Goal: Task Accomplishment & Management: Use online tool/utility

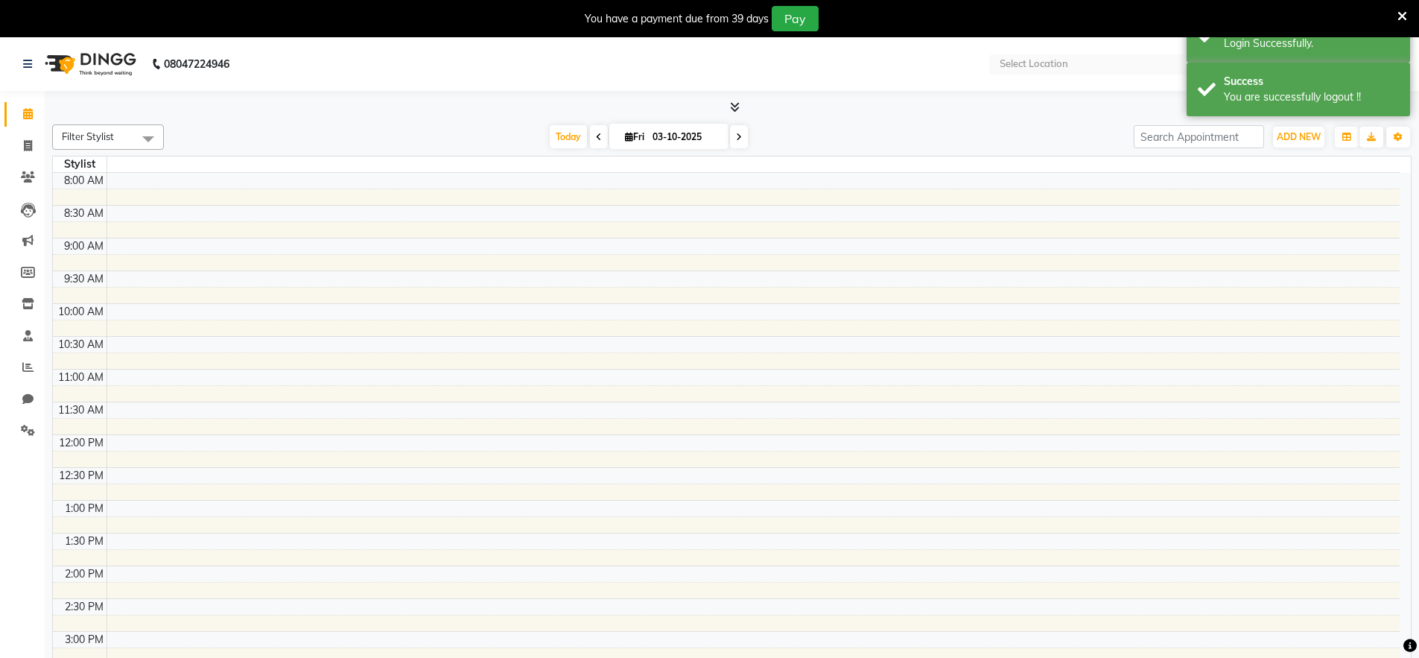
select select "en"
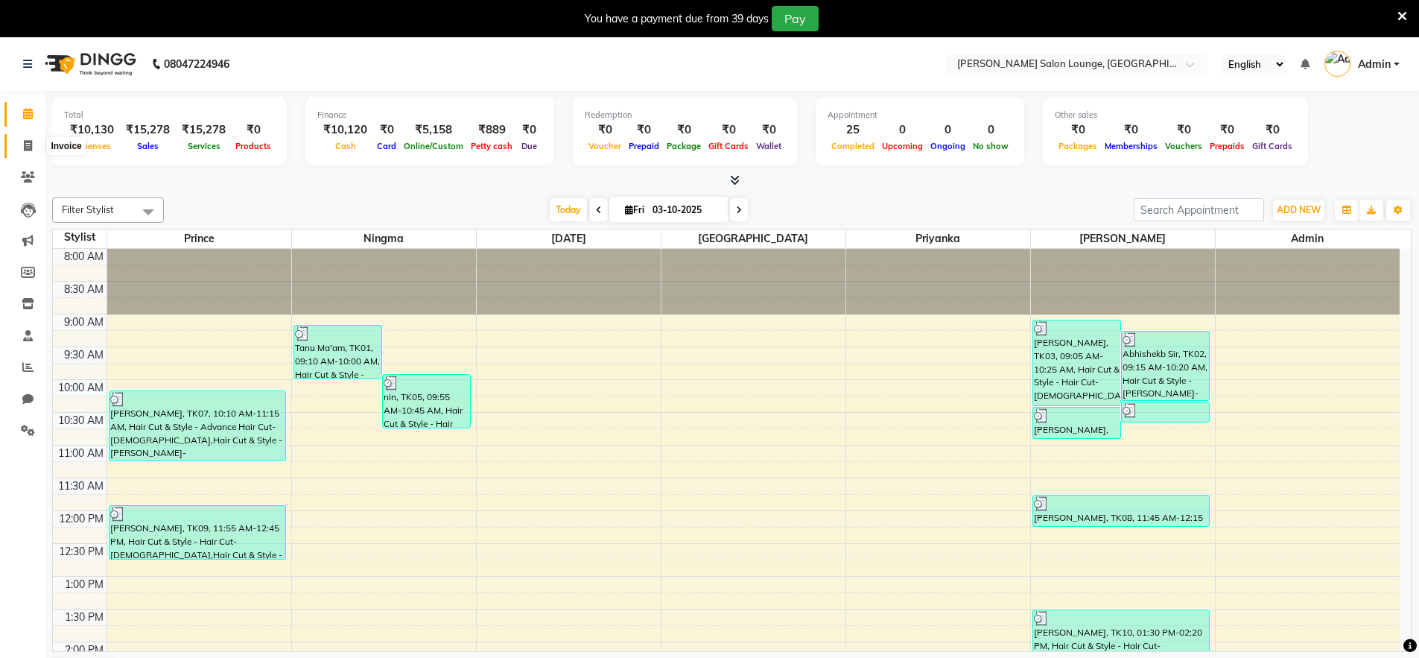
click at [32, 147] on icon at bounding box center [28, 145] width 8 height 11
select select "service"
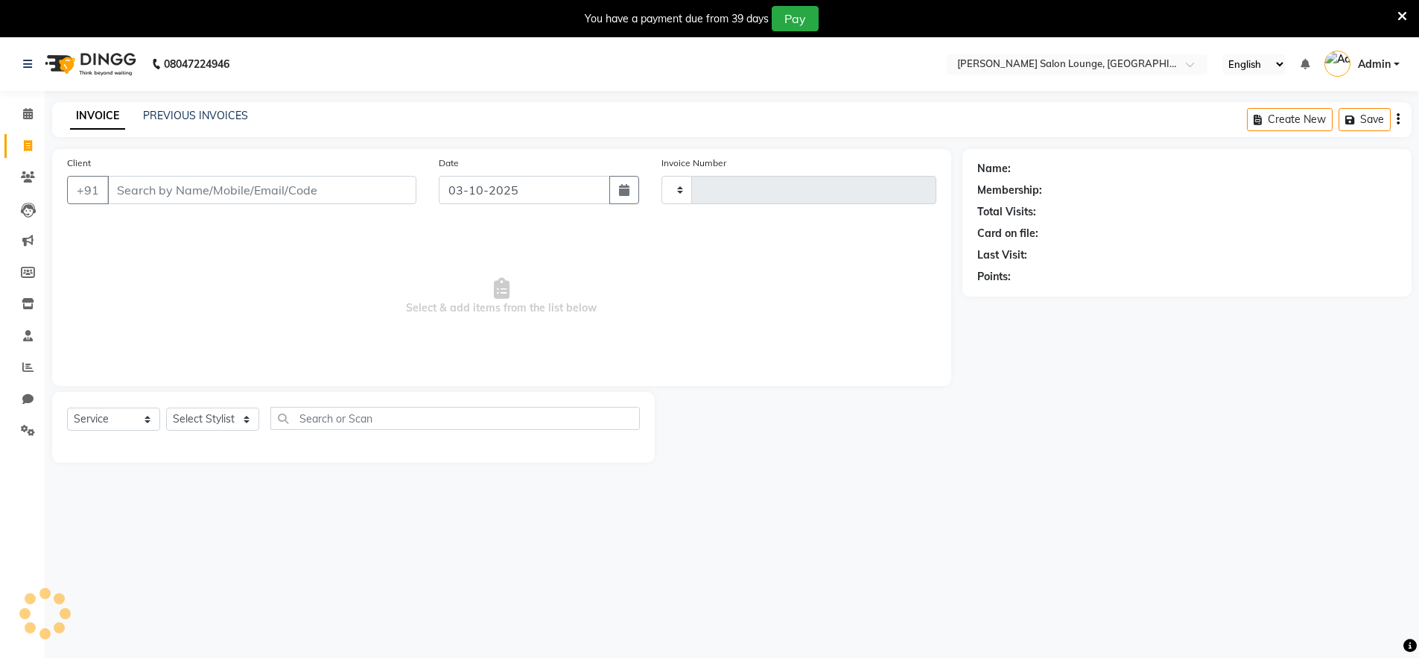
type input "0510"
select select "8909"
click at [162, 201] on input "Client" at bounding box center [261, 190] width 309 height 28
click at [223, 191] on input "Client" at bounding box center [261, 190] width 309 height 28
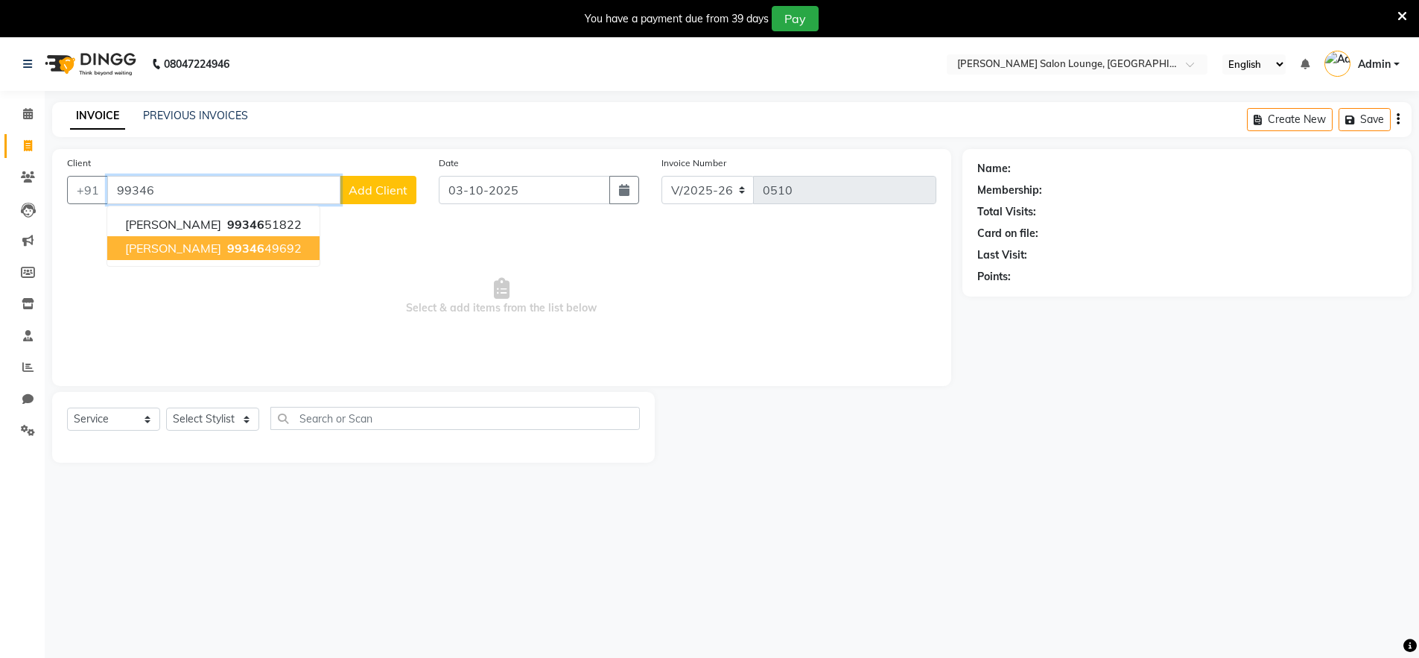
click at [180, 253] on button "[PERSON_NAME] 99346 49692" at bounding box center [213, 248] width 212 height 24
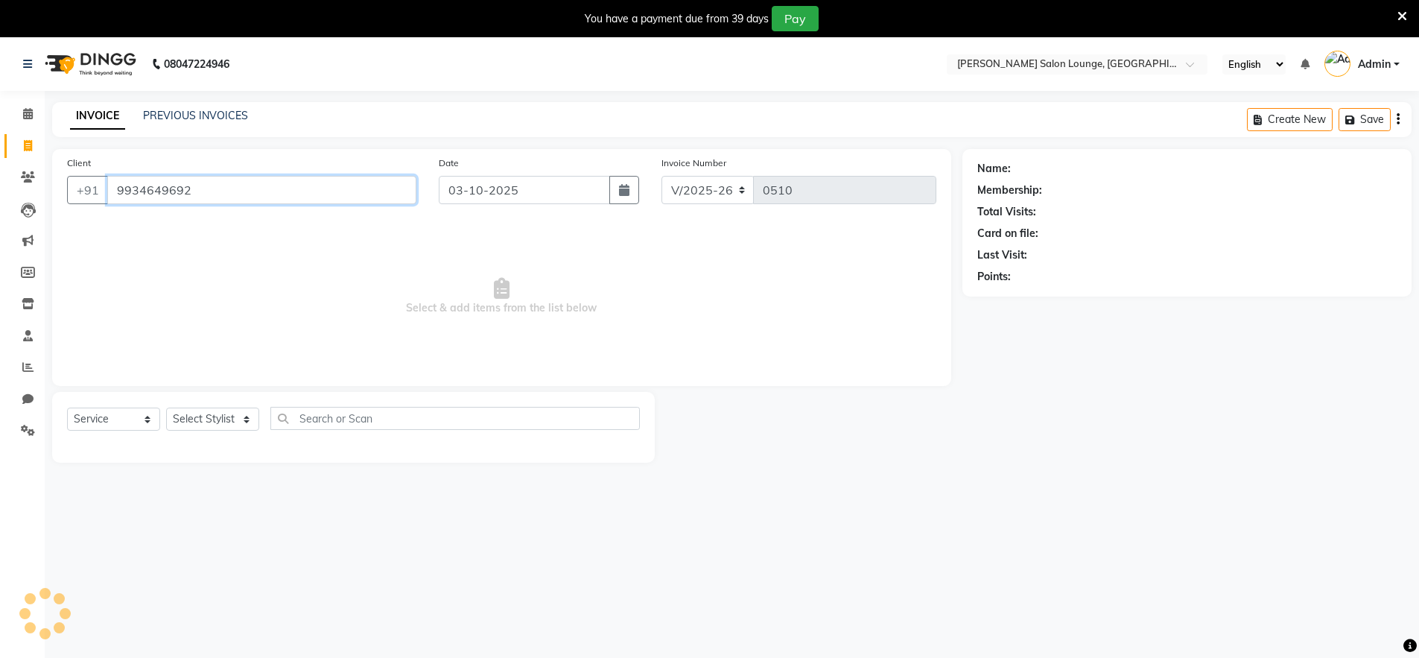
type input "9934649692"
click at [224, 413] on select "Select Stylist [PERSON_NAME] Admin Ningma [PERSON_NAME] [PERSON_NAME][DATE]" at bounding box center [212, 418] width 93 height 23
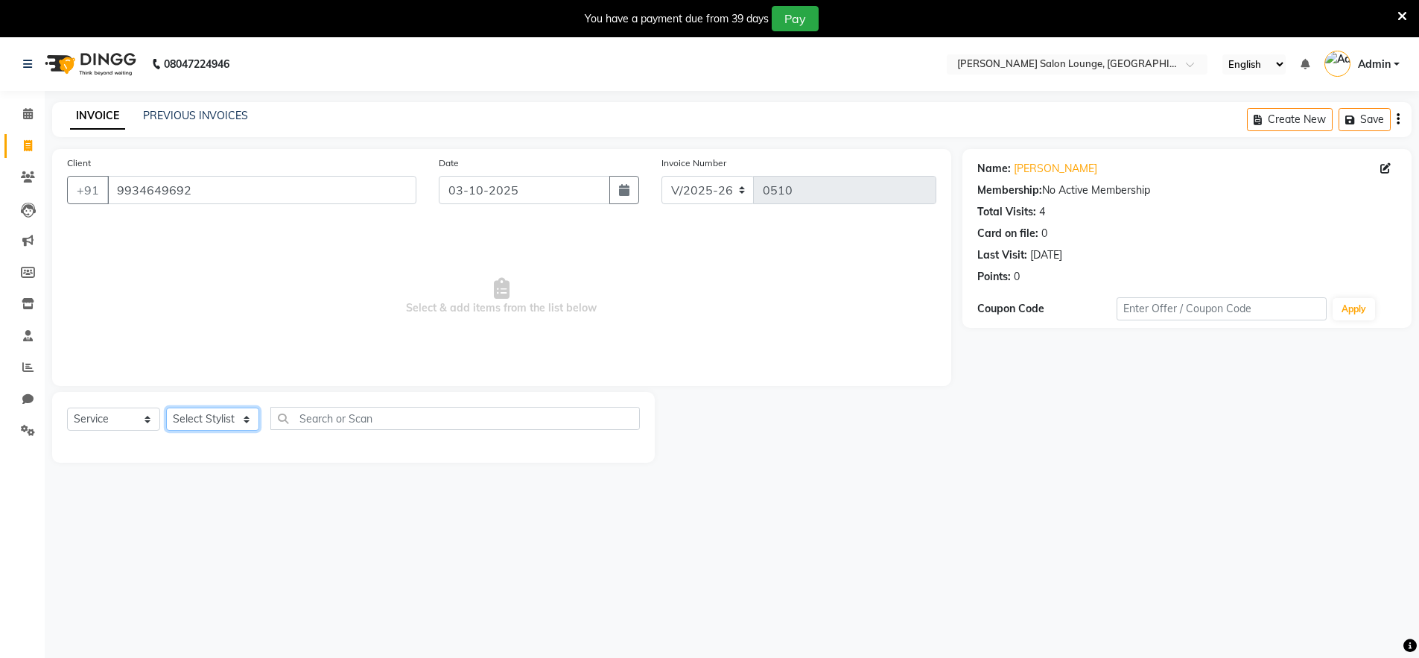
select select "89950"
click at [166, 407] on select "Select Stylist [PERSON_NAME] Admin Ningma [PERSON_NAME] [PERSON_NAME][DATE]" at bounding box center [212, 418] width 93 height 23
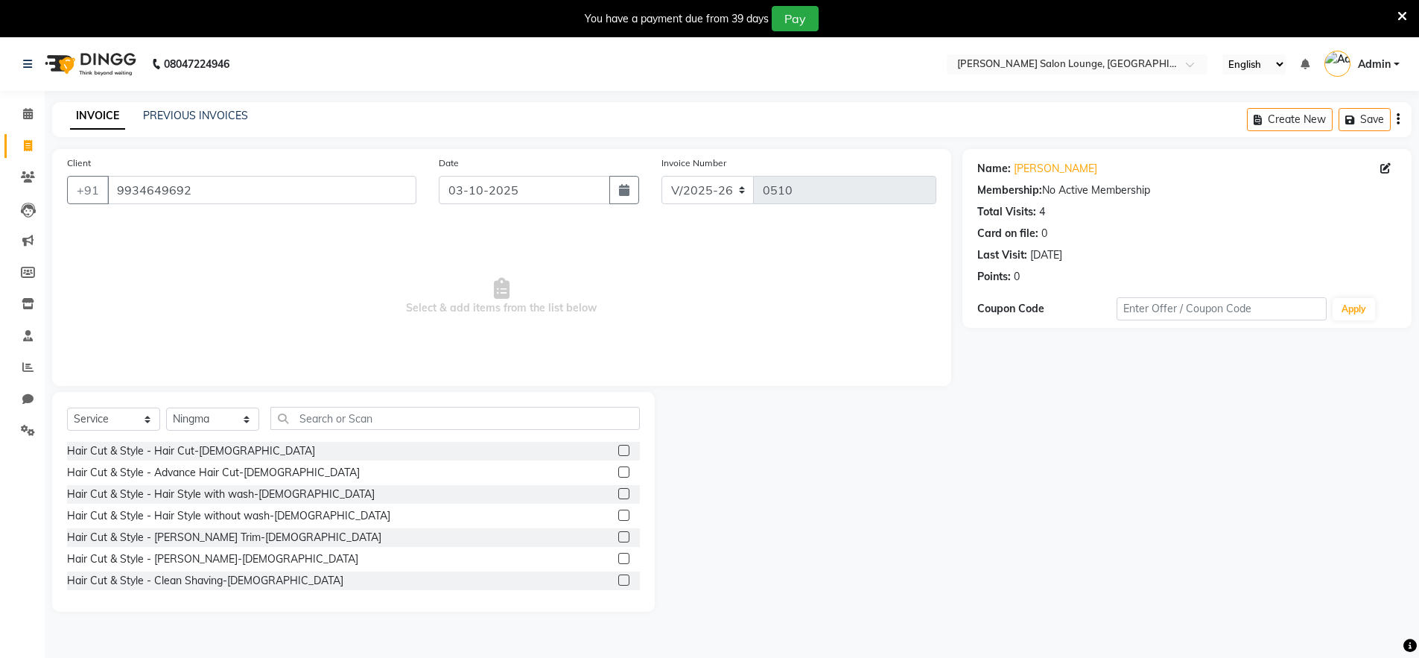
click at [618, 580] on label at bounding box center [623, 579] width 11 height 11
click at [618, 580] on input "checkbox" at bounding box center [623, 581] width 10 height 10
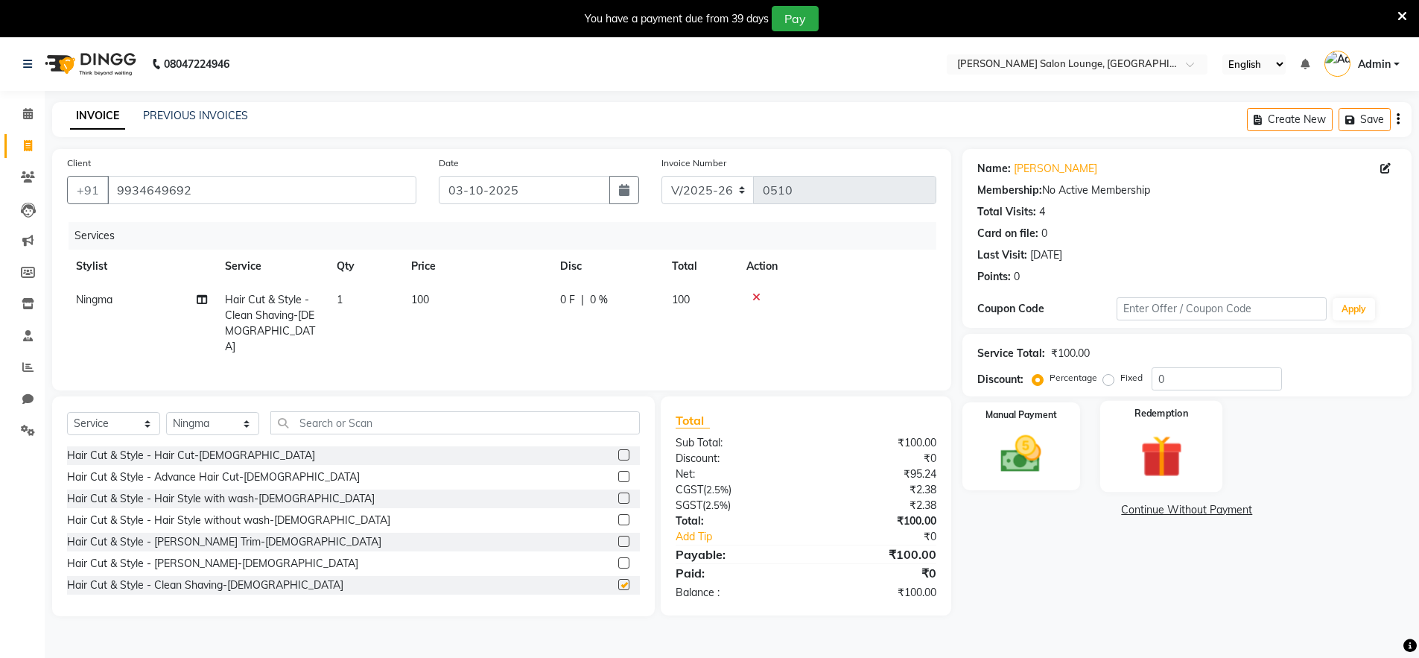
checkbox input "false"
click at [1160, 376] on input "0" at bounding box center [1217, 378] width 130 height 23
type input "30"
click at [1035, 459] on img at bounding box center [1021, 454] width 69 height 48
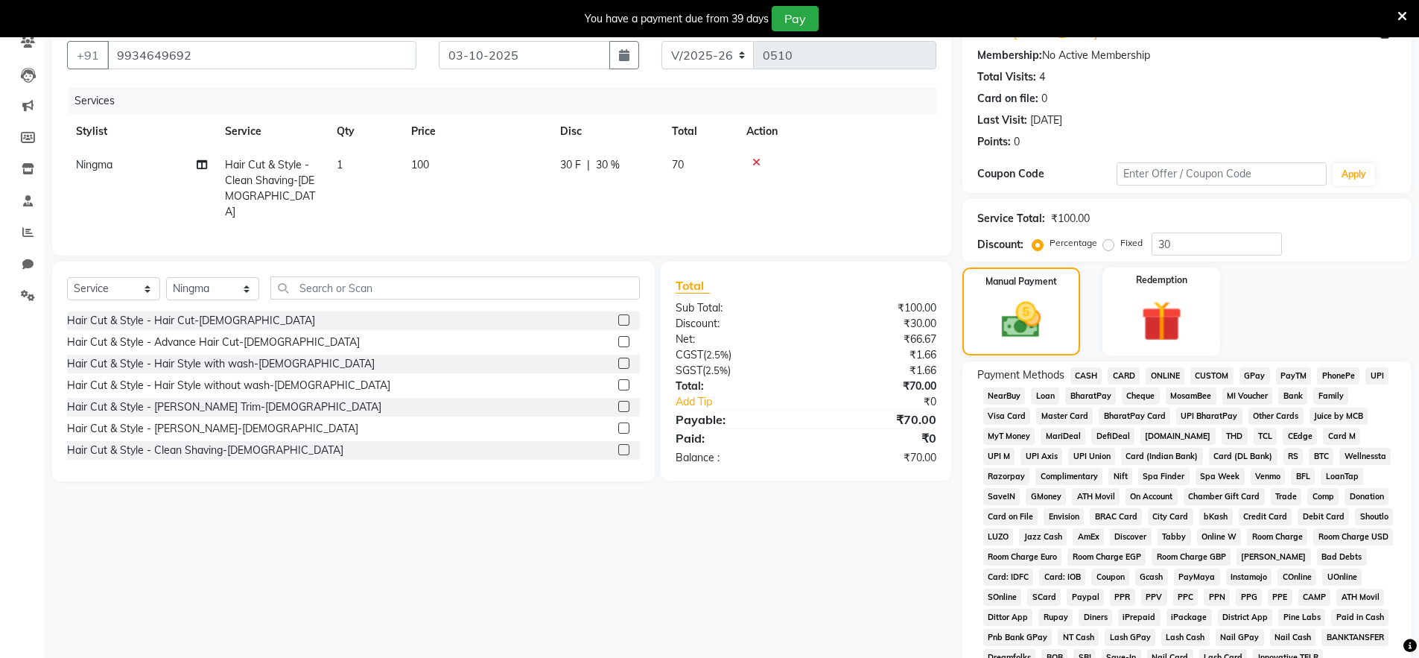
scroll to position [180, 0]
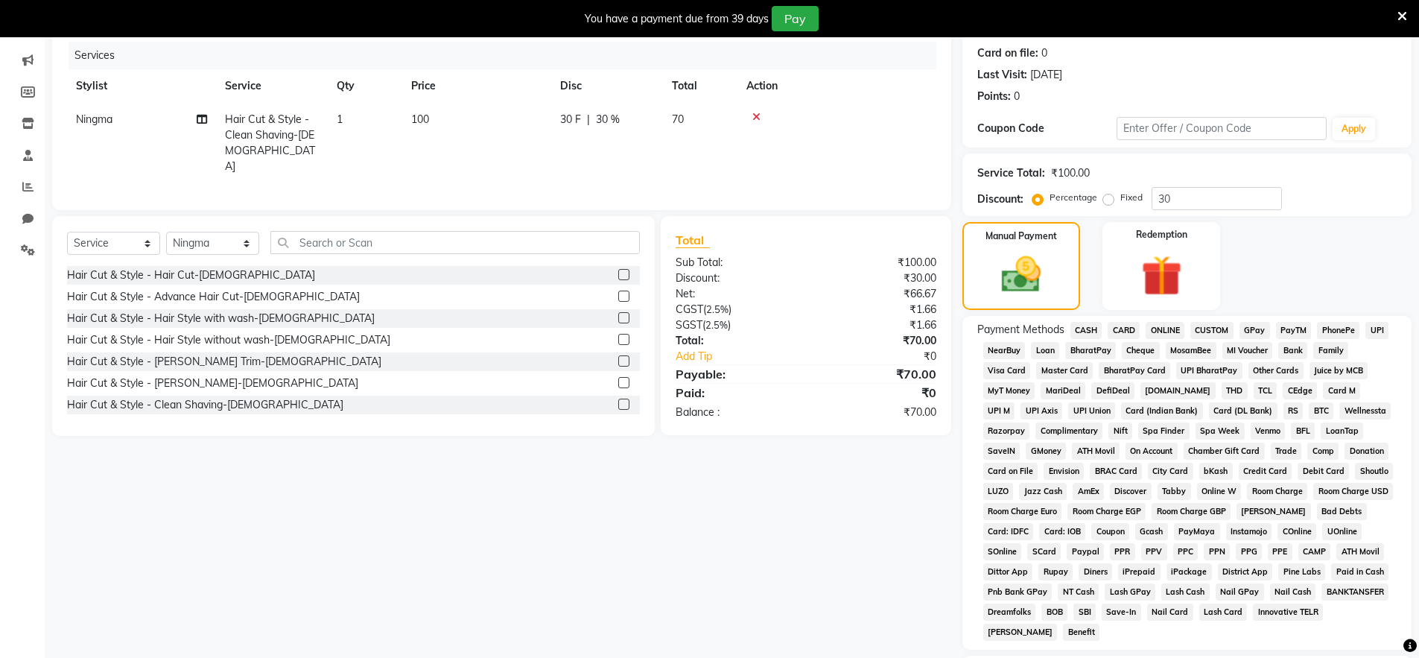
click at [1368, 333] on span "UPI" at bounding box center [1376, 330] width 23 height 17
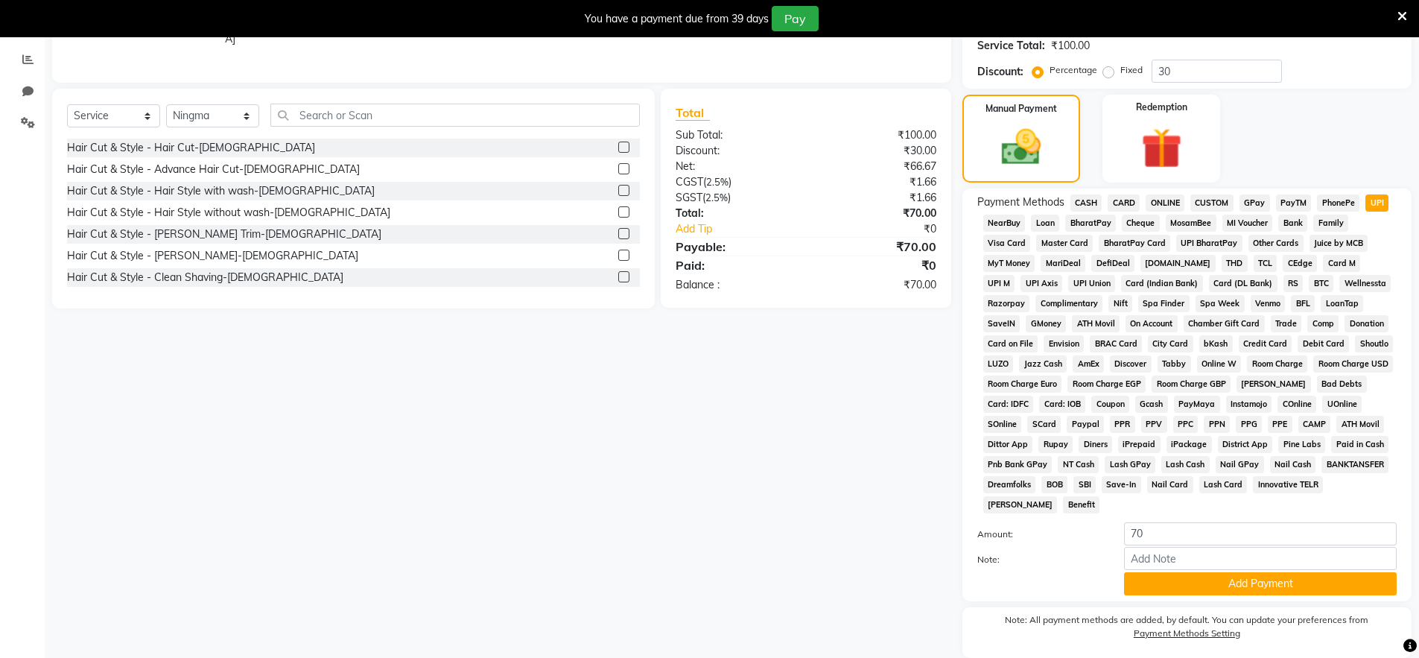
scroll to position [361, 0]
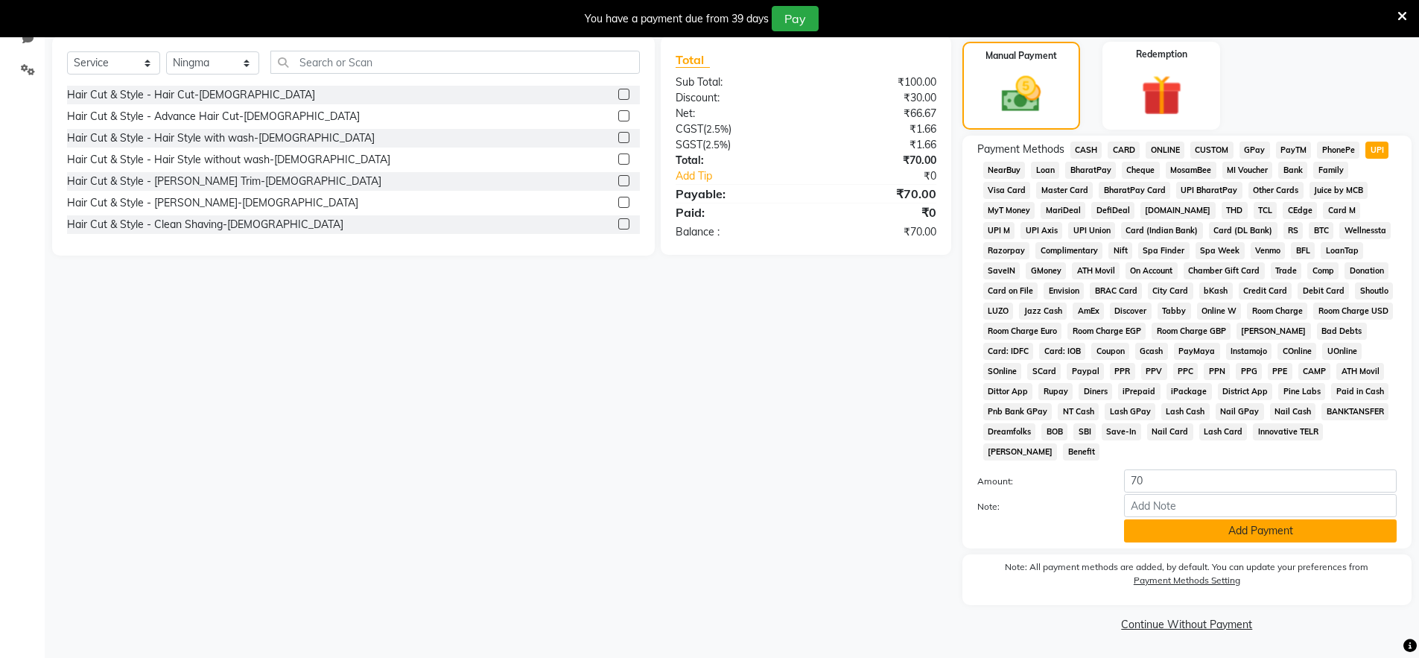
click at [1257, 532] on button "Add Payment" at bounding box center [1260, 530] width 273 height 23
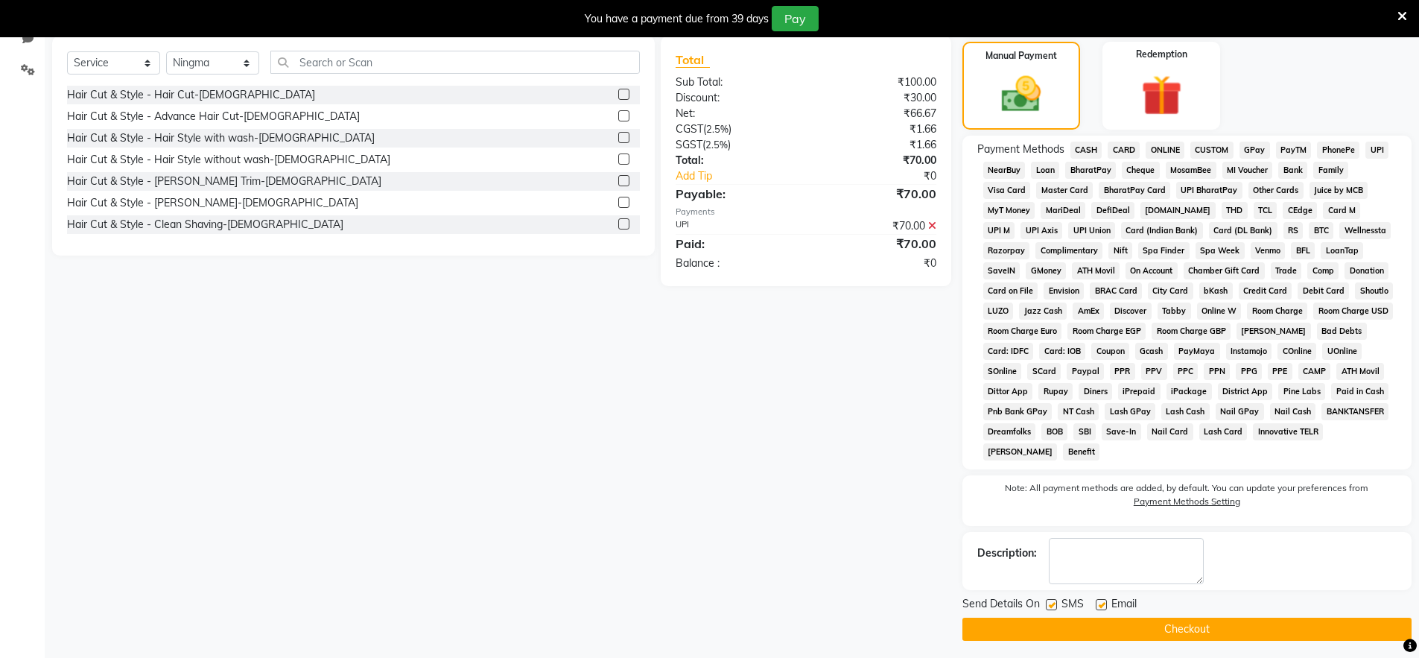
click at [930, 220] on icon at bounding box center [932, 225] width 8 height 10
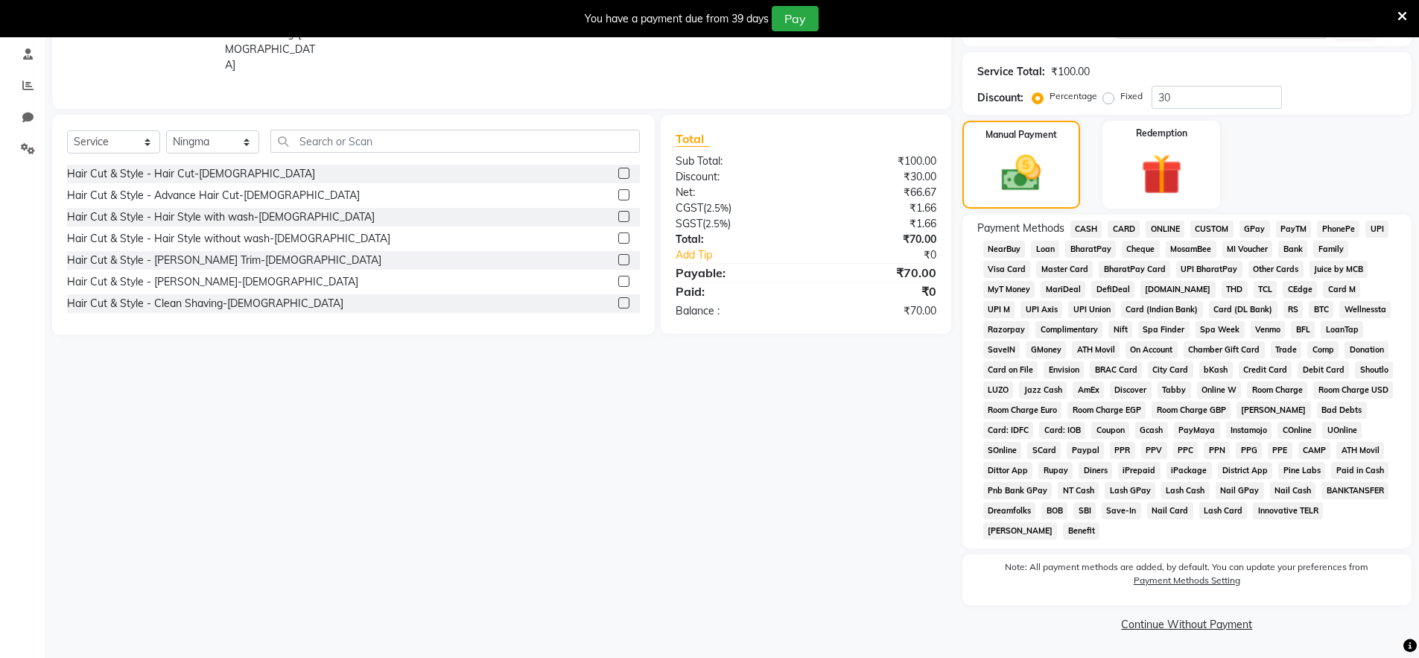
click at [1082, 231] on span "CASH" at bounding box center [1086, 228] width 32 height 17
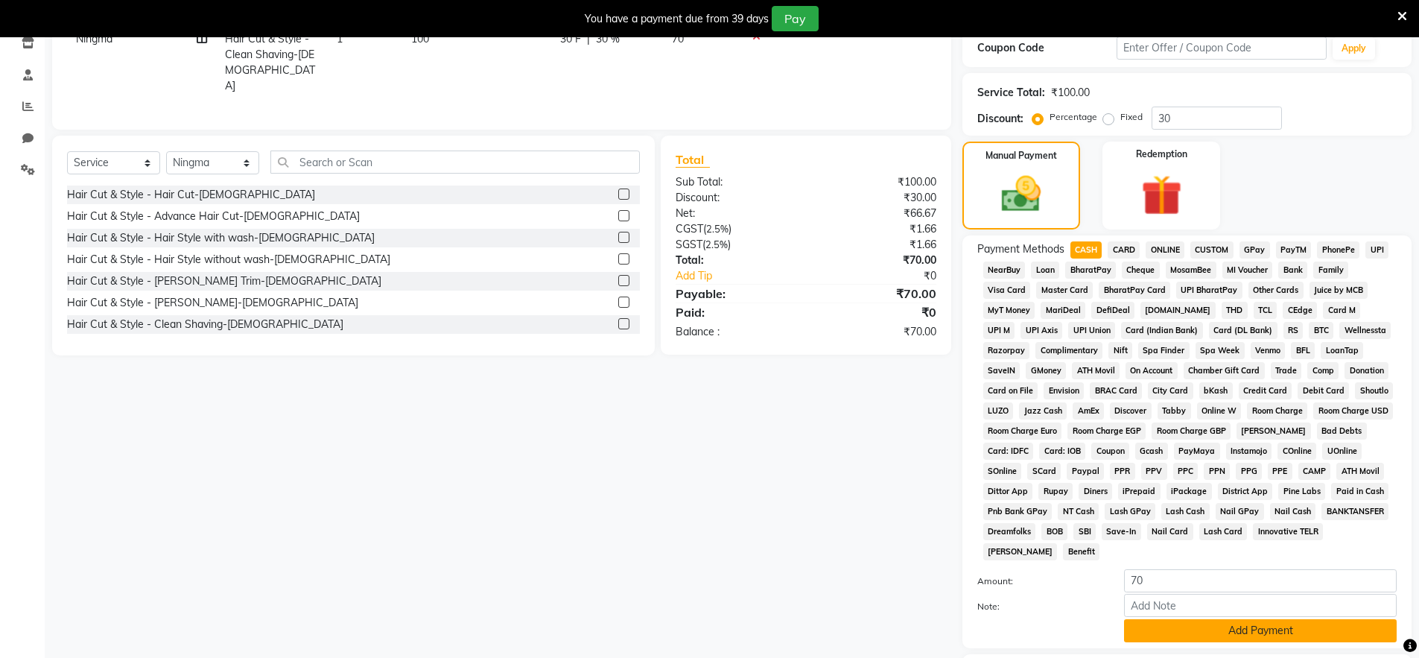
scroll to position [361, 0]
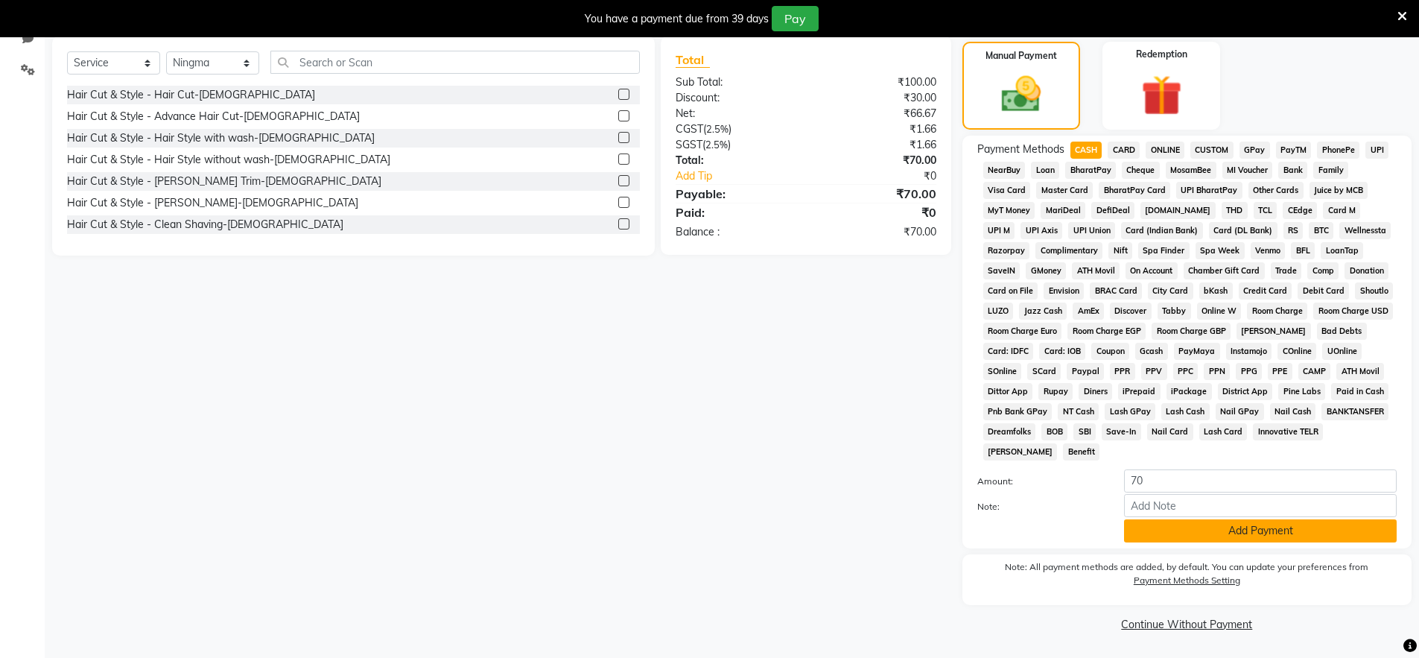
click at [1254, 540] on button "Add Payment" at bounding box center [1260, 530] width 273 height 23
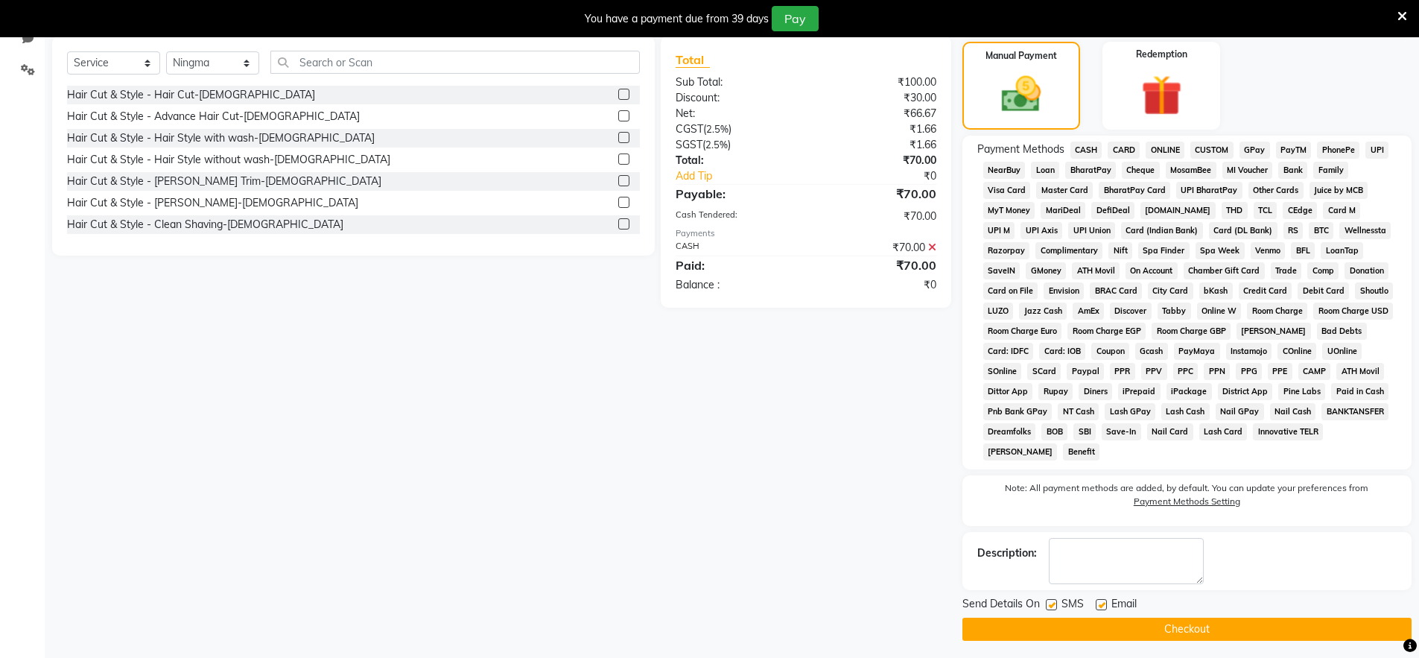
click at [1251, 632] on button "Checkout" at bounding box center [1186, 628] width 449 height 23
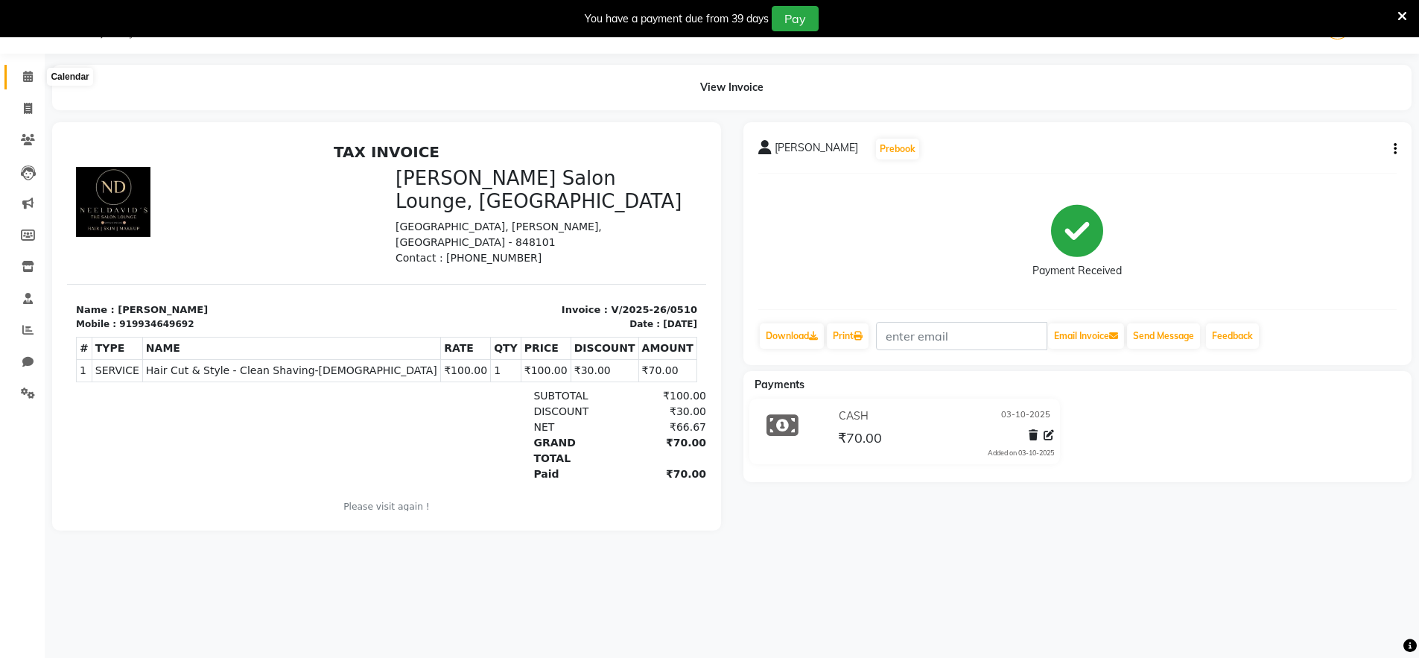
click at [27, 81] on icon at bounding box center [28, 76] width 10 height 11
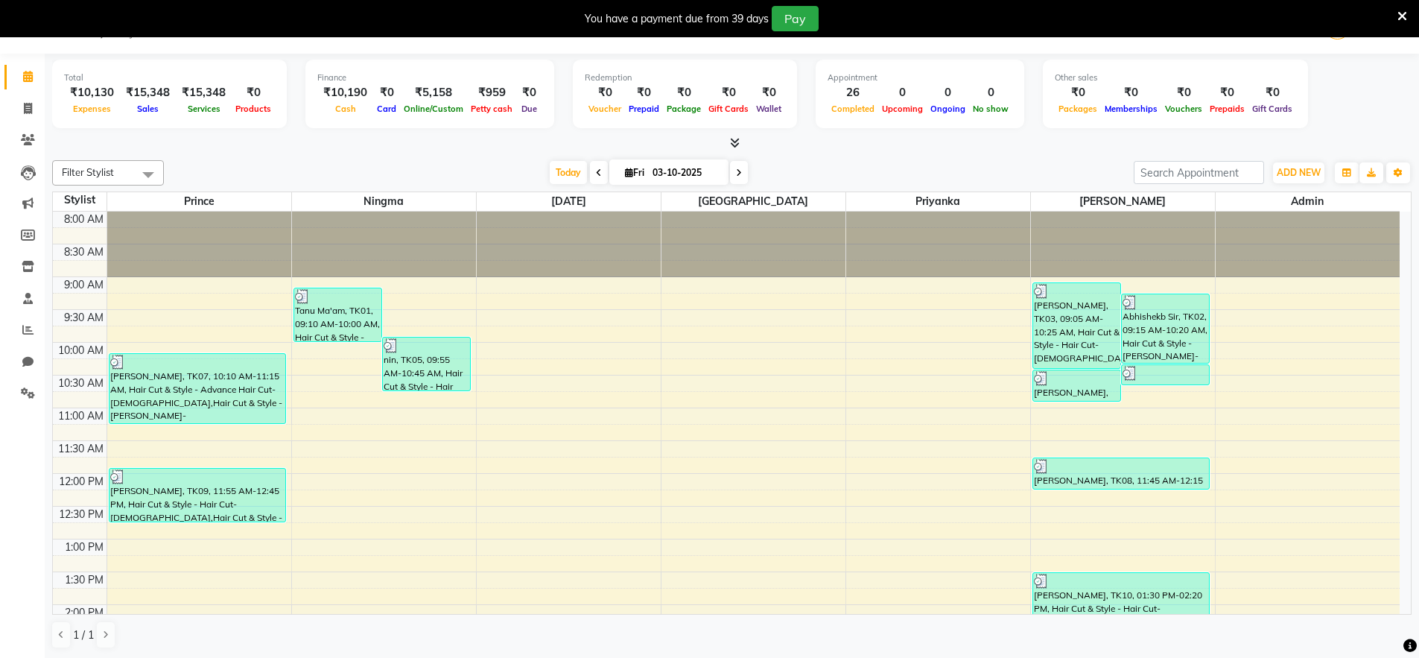
click at [273, 154] on div "Filter Stylist Select All [PERSON_NAME] Admin Ningma [PERSON_NAME] [PERSON_NAME…" at bounding box center [731, 404] width 1359 height 501
click at [26, 392] on icon at bounding box center [28, 392] width 14 height 11
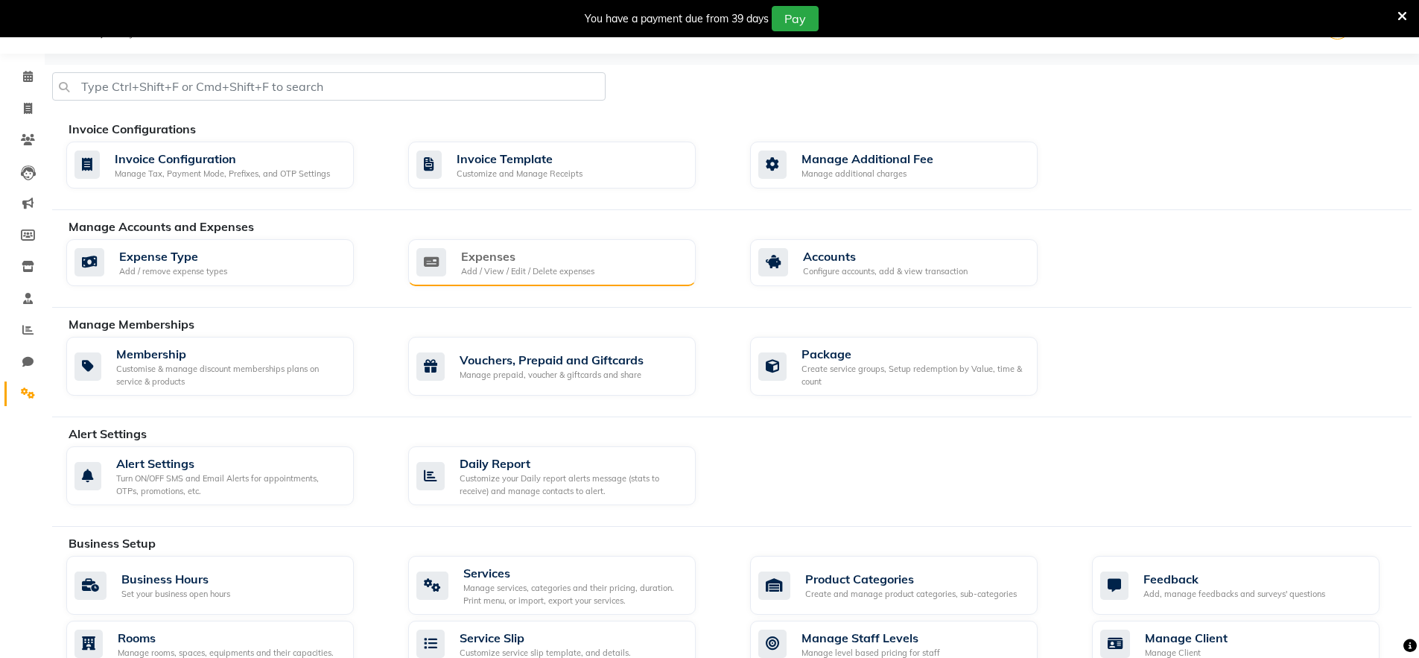
click at [603, 260] on div "Expenses Add / View / Edit / Delete expenses" at bounding box center [549, 262] width 267 height 31
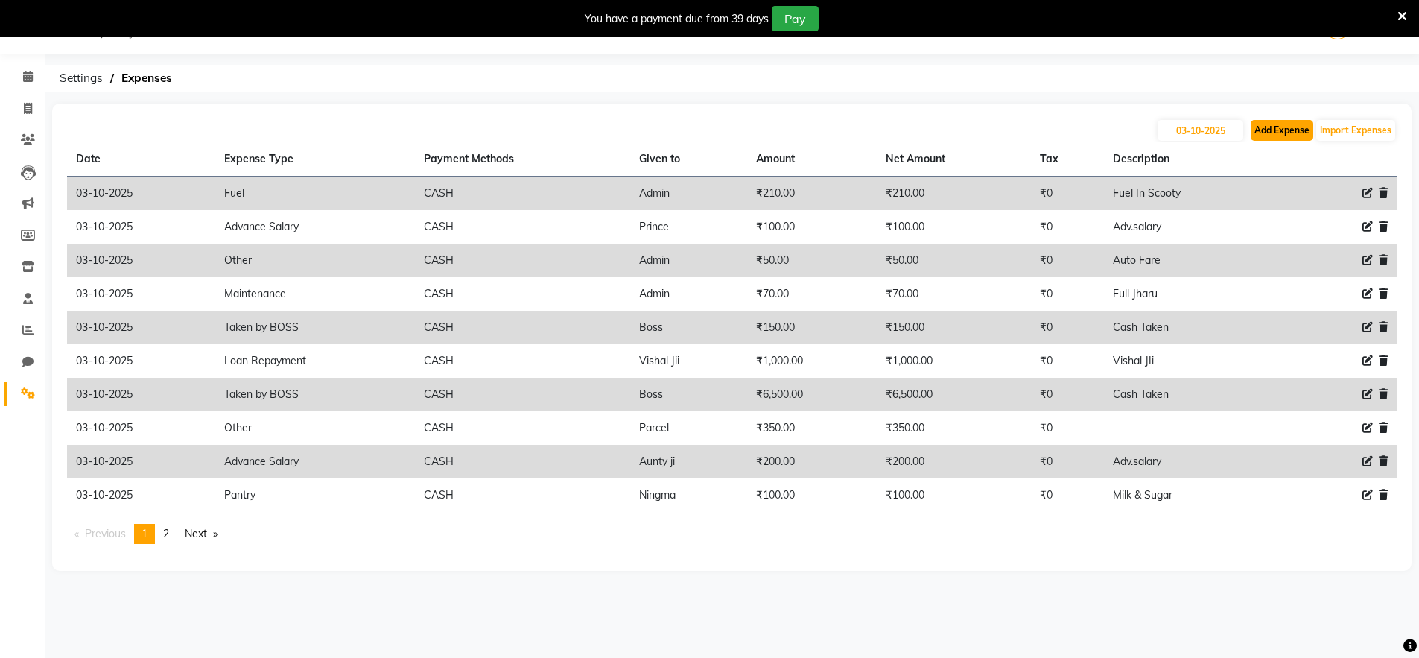
click at [1286, 137] on button "Add Expense" at bounding box center [1282, 130] width 63 height 21
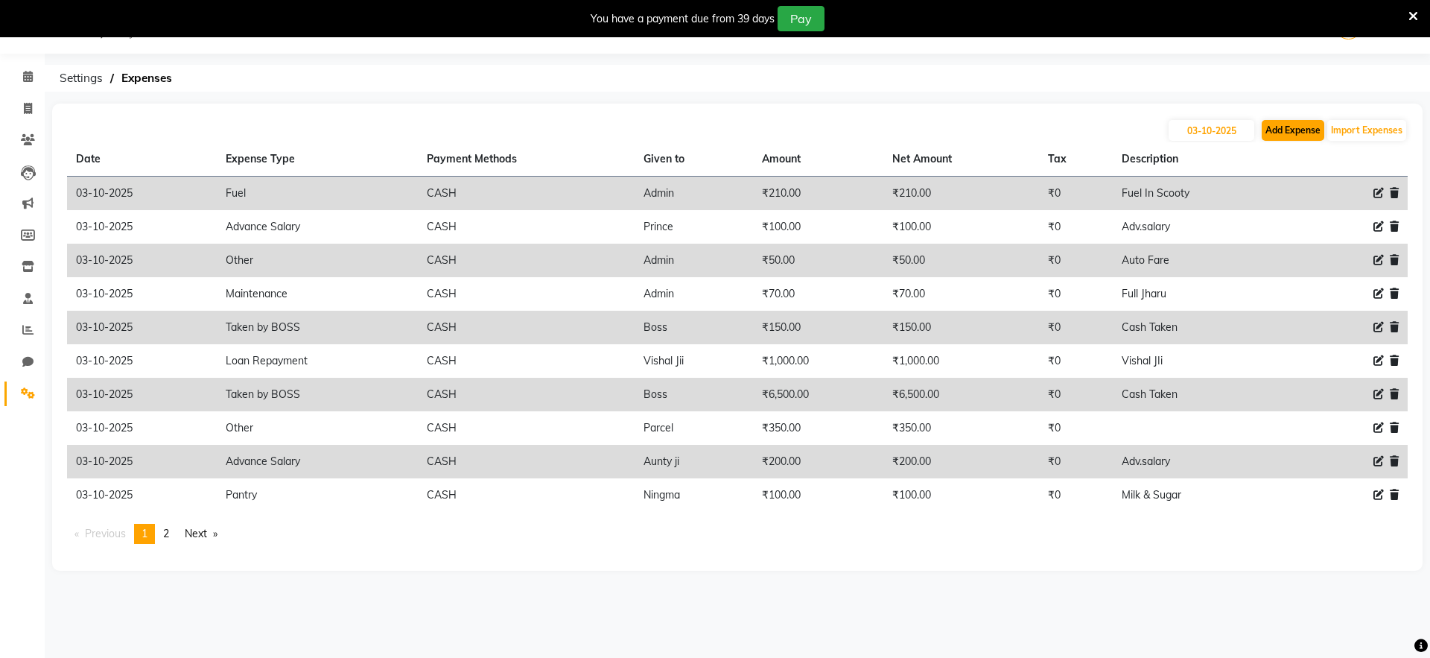
select select "1"
select select "8135"
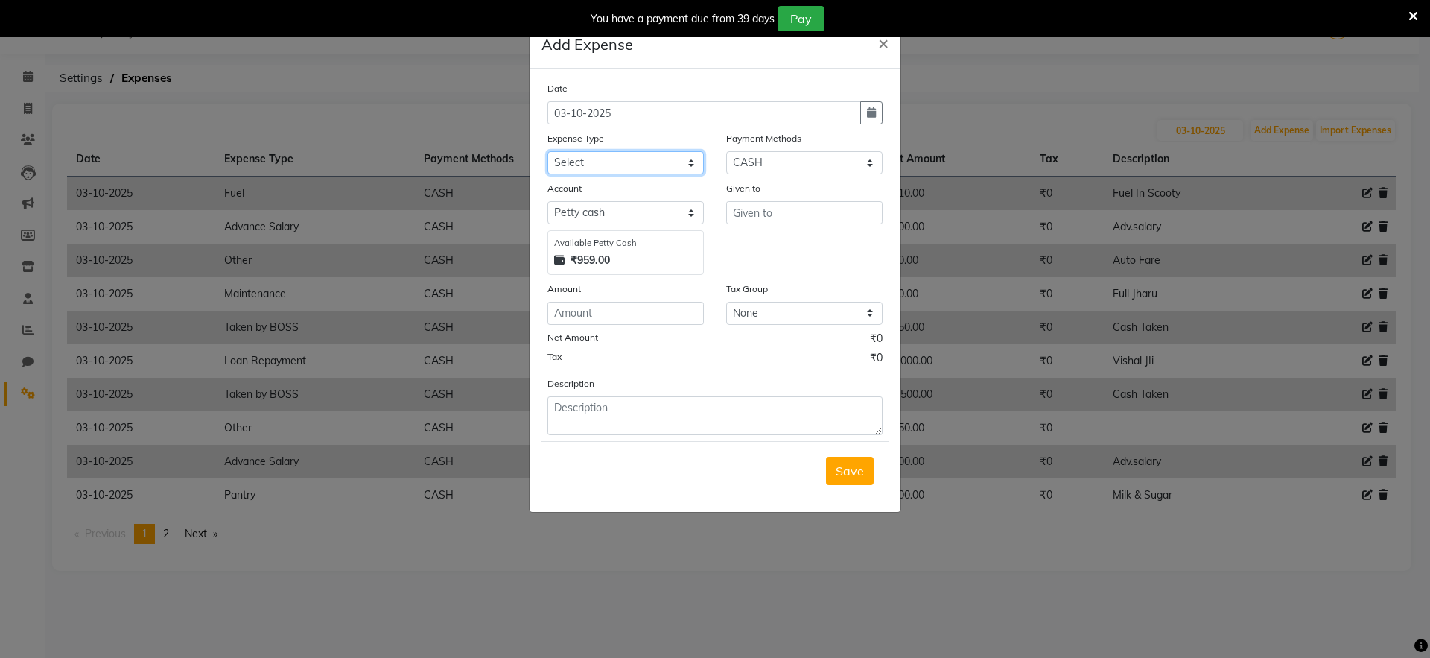
click at [612, 163] on select "Select Advance Salary Bank charges Car maintenance Cash transfer to bank Cash t…" at bounding box center [625, 162] width 156 height 23
select select "24408"
click at [547, 151] on select "Select Advance Salary Bank charges Car maintenance Cash transfer to bank Cash t…" at bounding box center [625, 162] width 156 height 23
click at [637, 317] on input "number" at bounding box center [625, 313] width 156 height 23
type input "100"
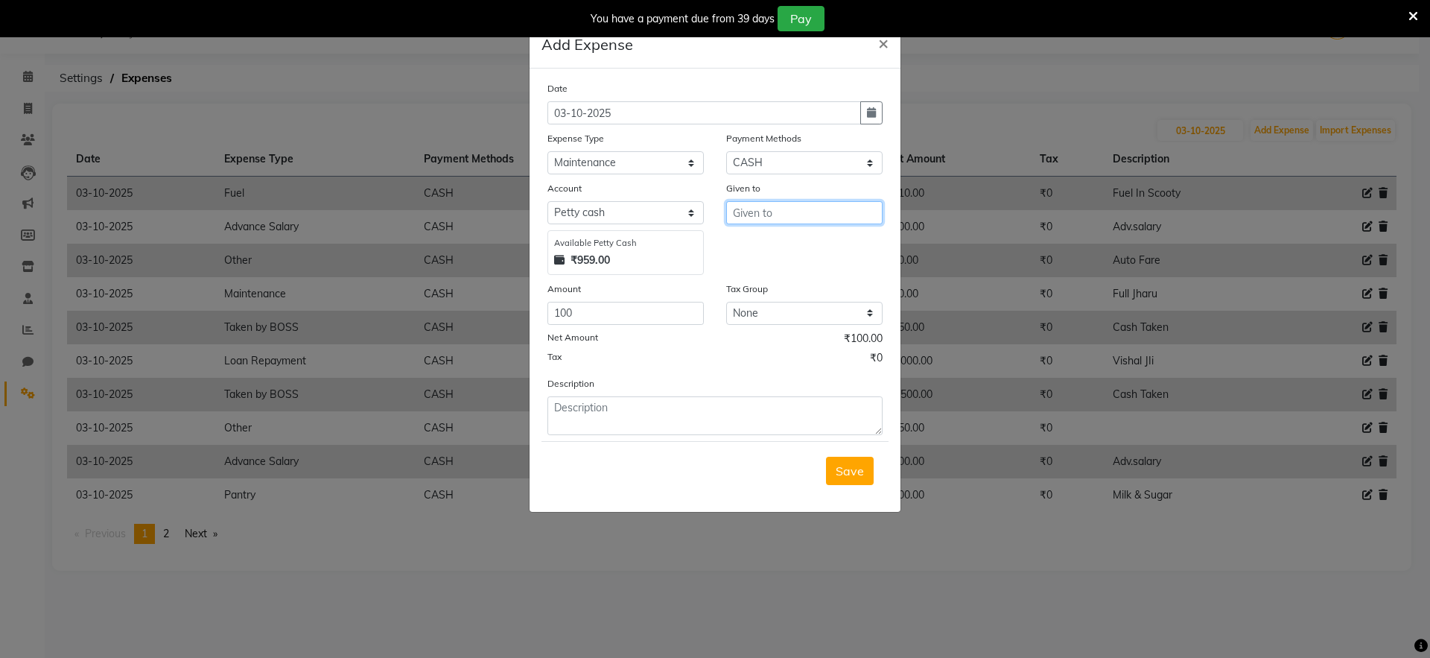
click at [794, 217] on input "text" at bounding box center [804, 212] width 156 height 23
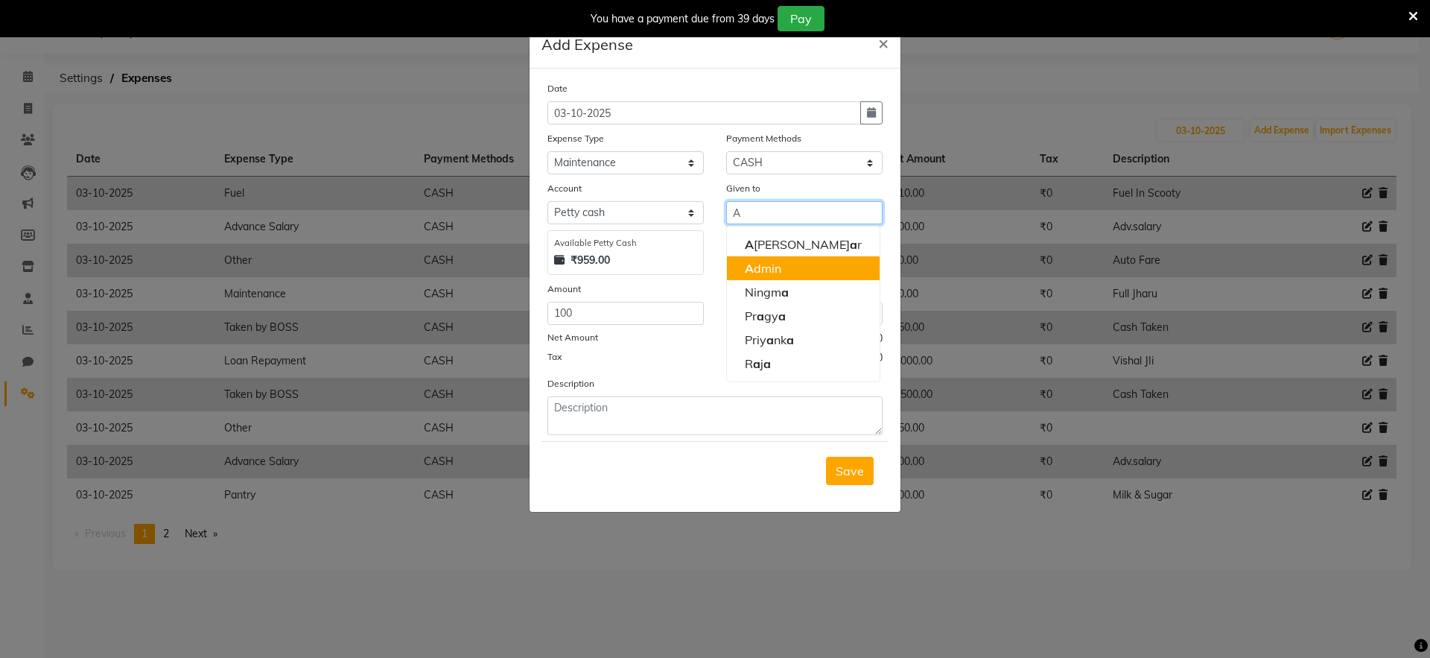
click at [794, 267] on button "A dmin" at bounding box center [803, 268] width 153 height 24
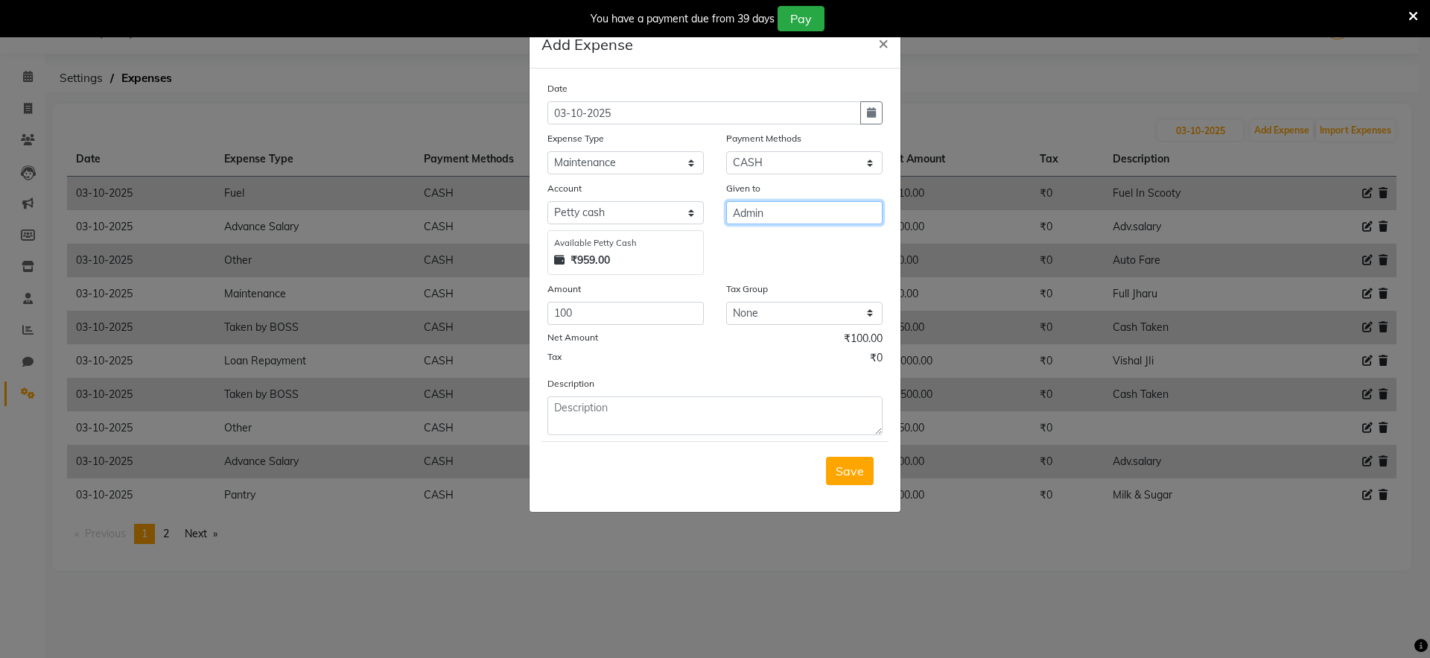
type input "Admin"
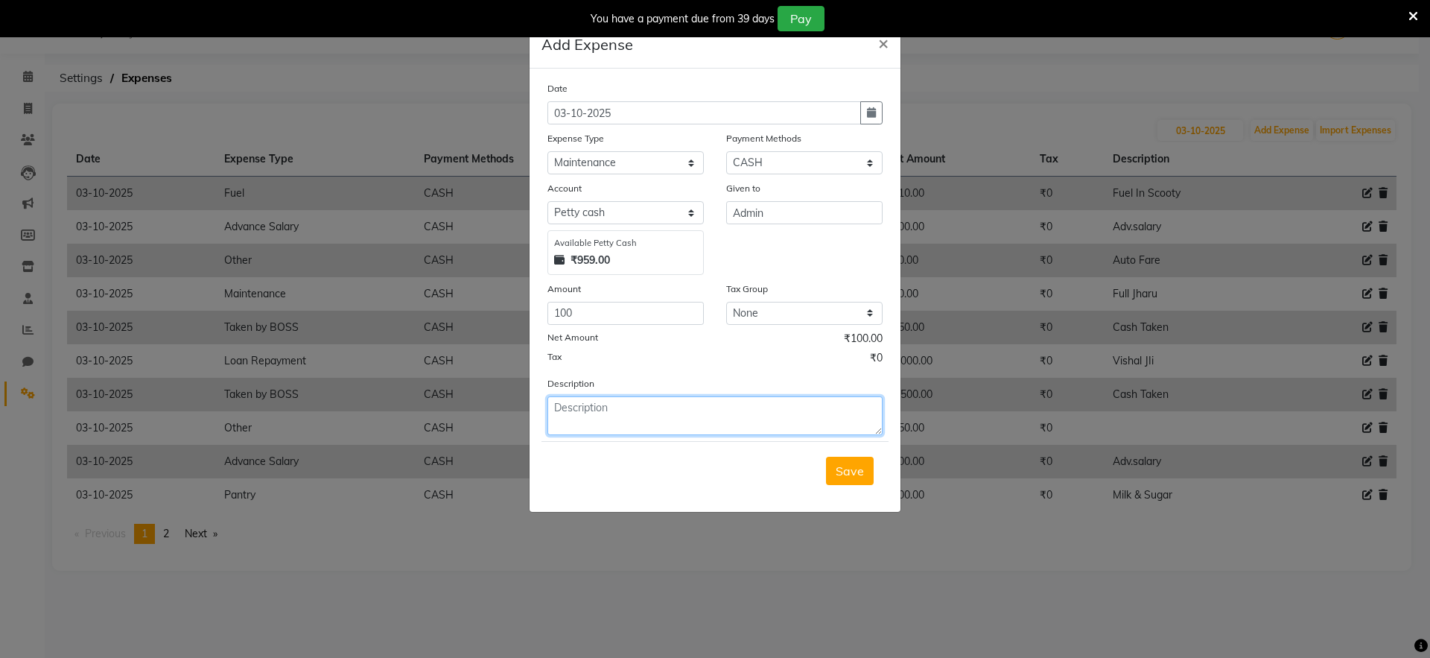
click at [651, 410] on textarea at bounding box center [714, 415] width 335 height 39
type textarea "Liquid Surf"
click at [866, 474] on button "Save" at bounding box center [850, 471] width 48 height 28
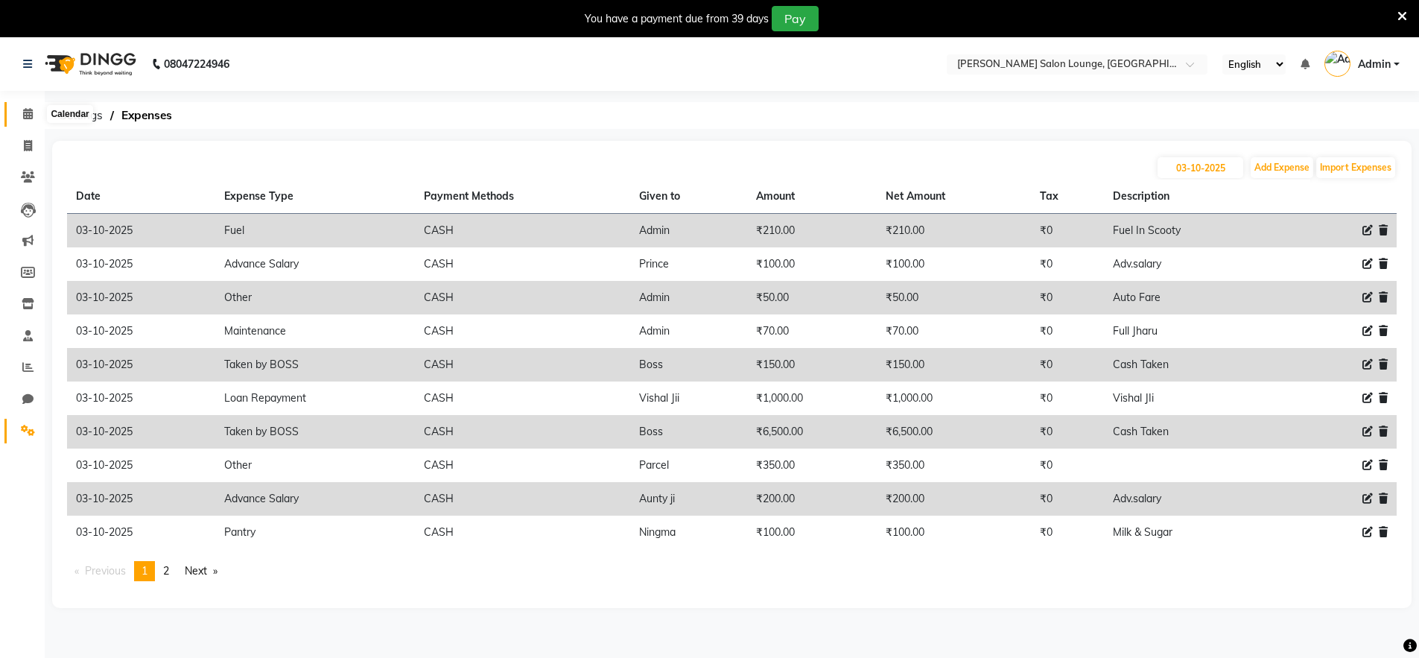
click at [21, 112] on span at bounding box center [28, 114] width 26 height 17
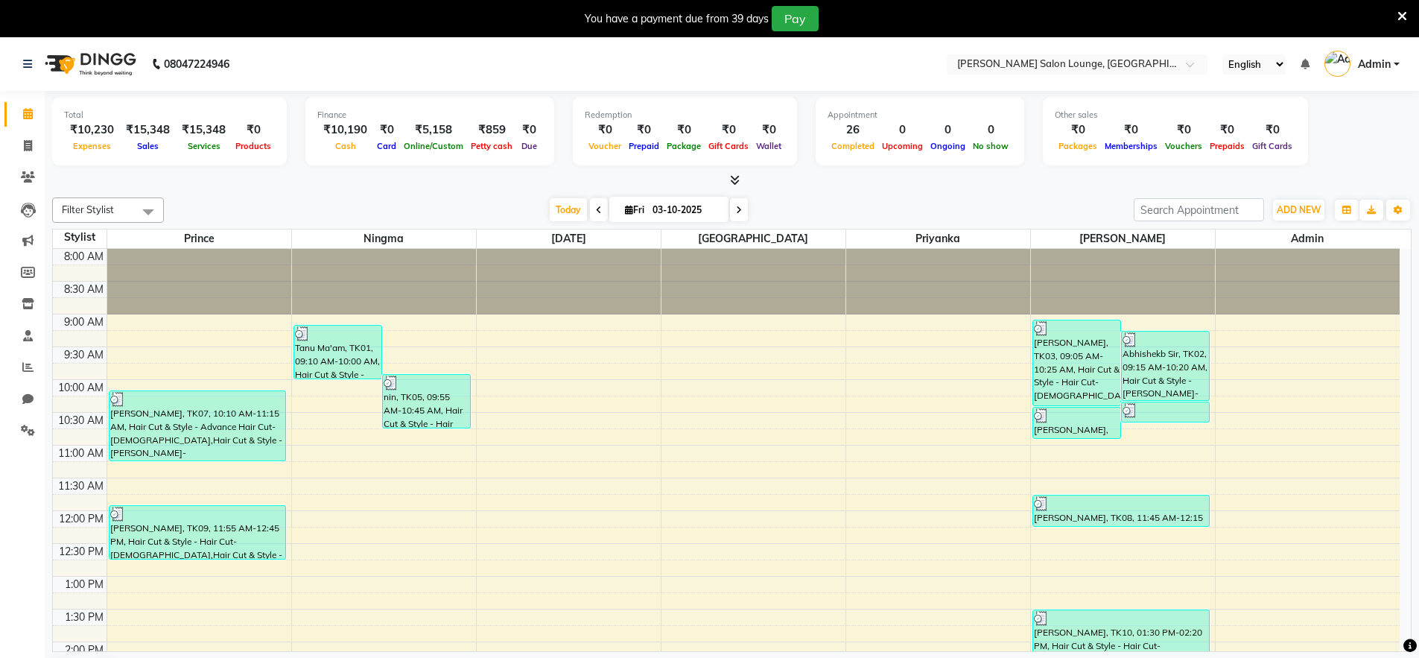
click at [21, 112] on span at bounding box center [28, 114] width 26 height 17
click at [28, 150] on icon at bounding box center [28, 145] width 8 height 11
select select "service"
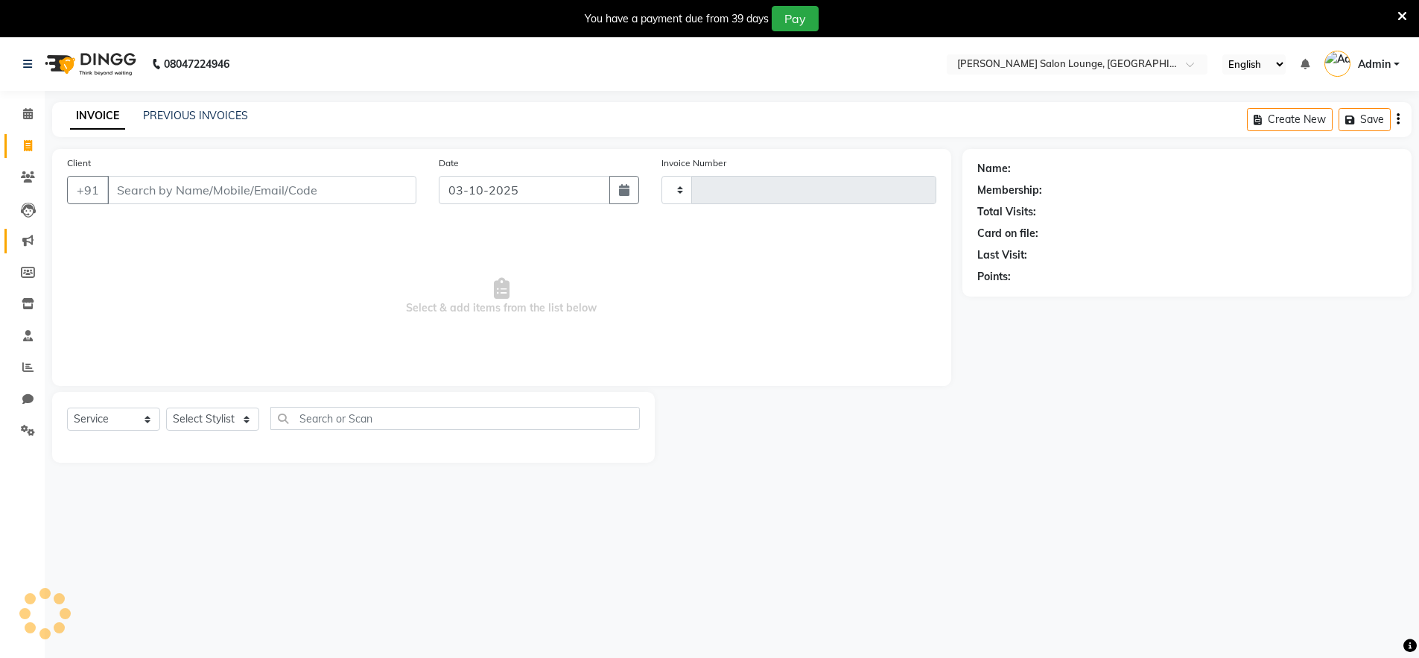
type input "0511"
select select "8909"
click at [136, 190] on input "Client" at bounding box center [261, 190] width 309 height 28
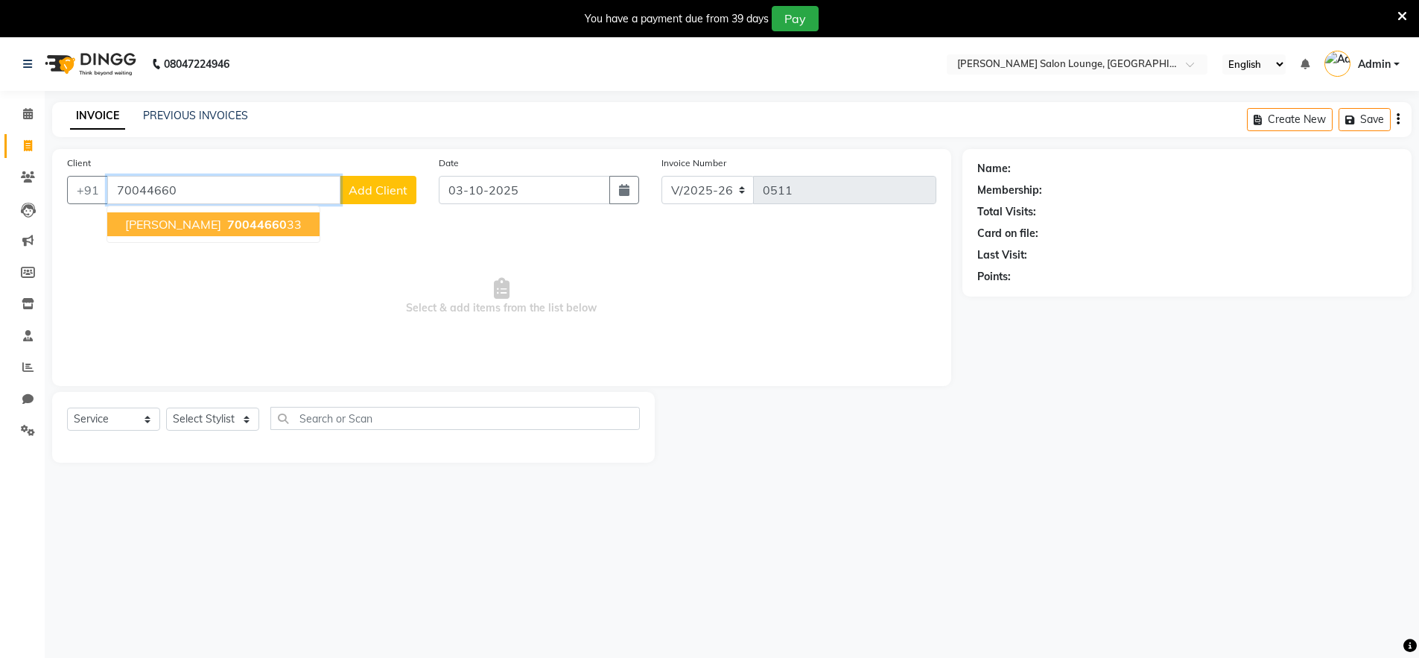
click at [255, 231] on span "70044660" at bounding box center [257, 224] width 60 height 15
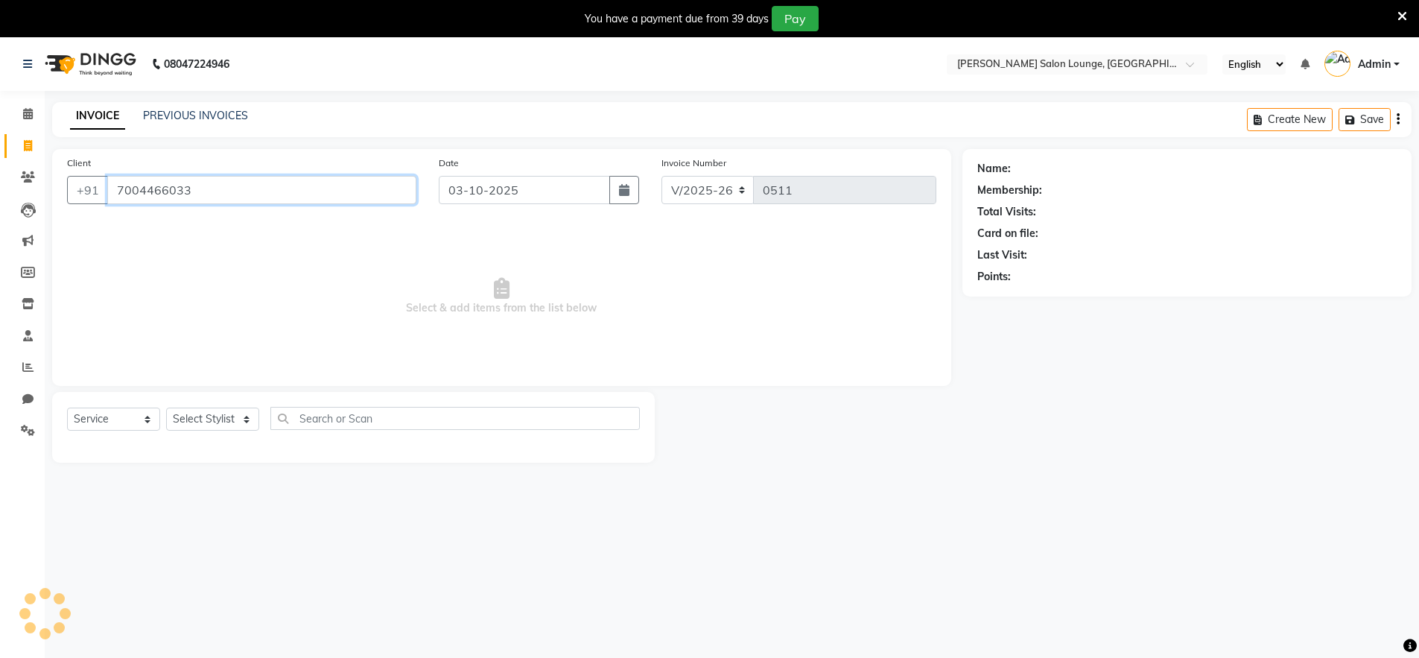
type input "7004466033"
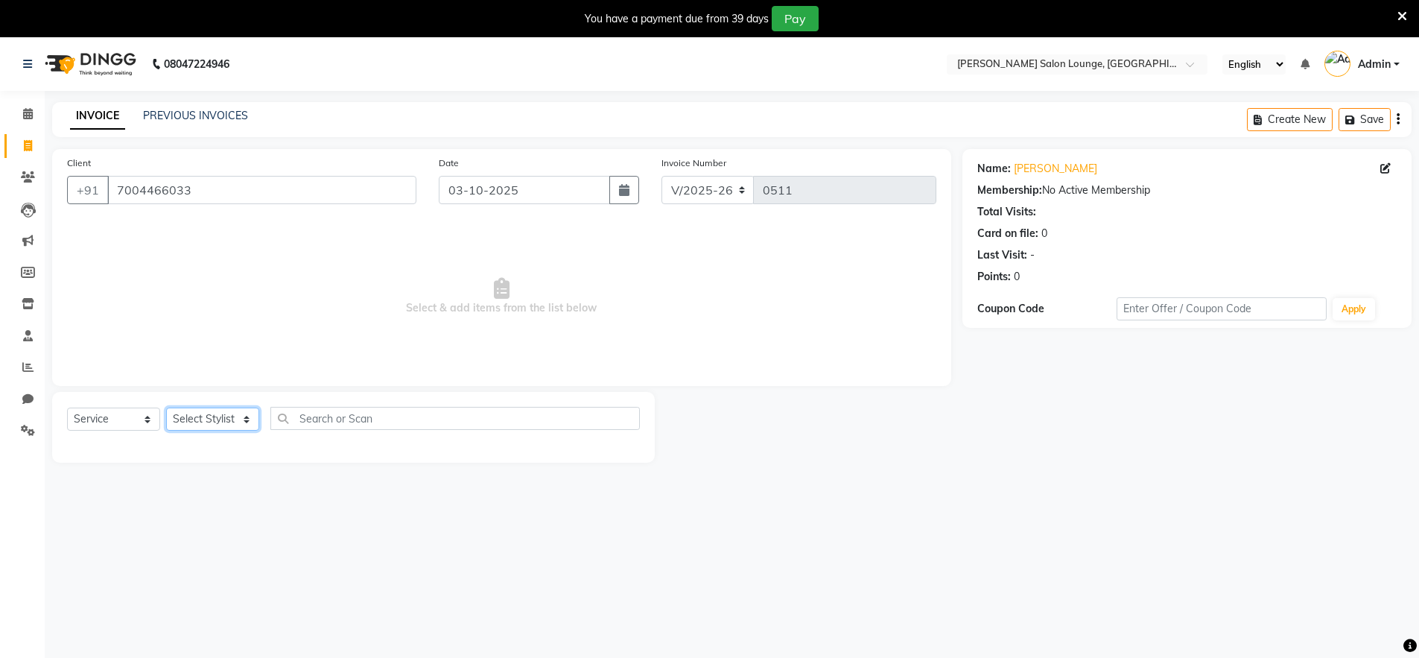
click at [242, 416] on select "Select Stylist [PERSON_NAME] Admin Ningma [PERSON_NAME] [PERSON_NAME][DATE]" at bounding box center [212, 418] width 93 height 23
select select "89950"
click at [166, 407] on select "Select Stylist [PERSON_NAME] Admin Ningma [PERSON_NAME] [PERSON_NAME][DATE]" at bounding box center [212, 418] width 93 height 23
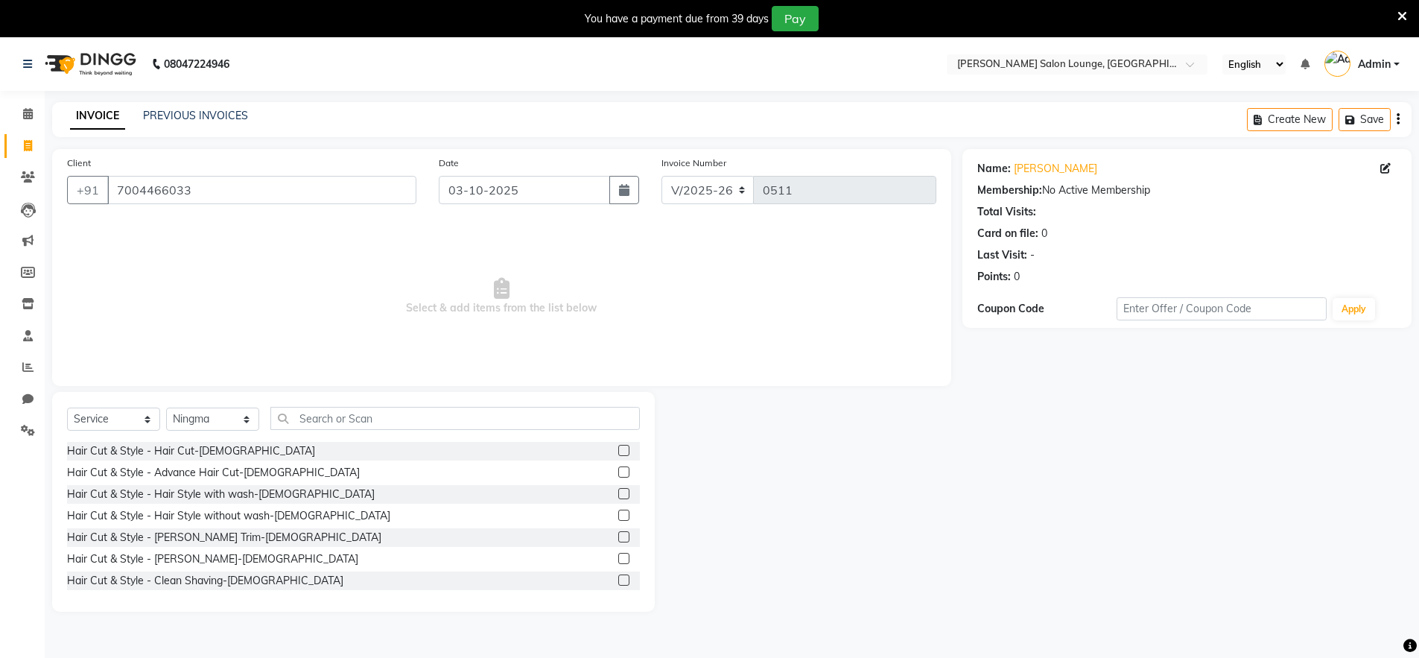
click at [618, 451] on label at bounding box center [623, 450] width 11 height 11
click at [618, 451] on input "checkbox" at bounding box center [623, 451] width 10 height 10
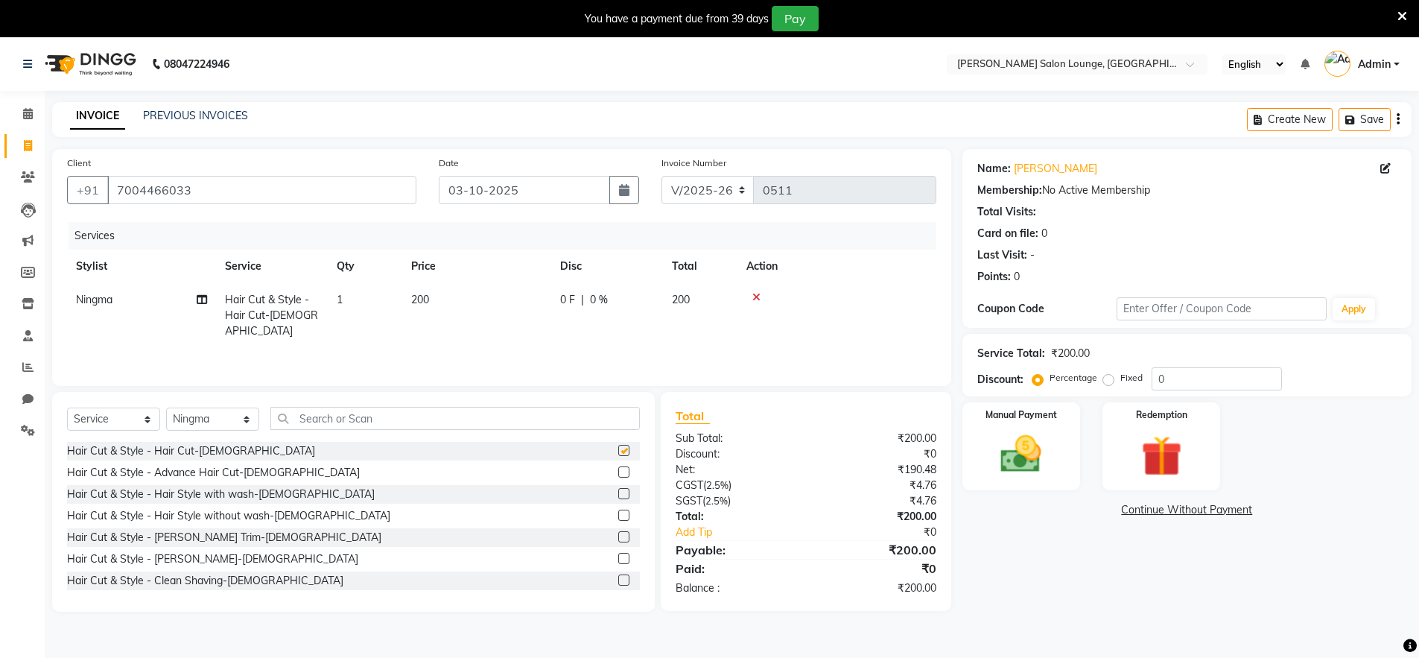
checkbox input "false"
click at [618, 561] on label at bounding box center [623, 558] width 11 height 11
click at [618, 561] on input "checkbox" at bounding box center [623, 559] width 10 height 10
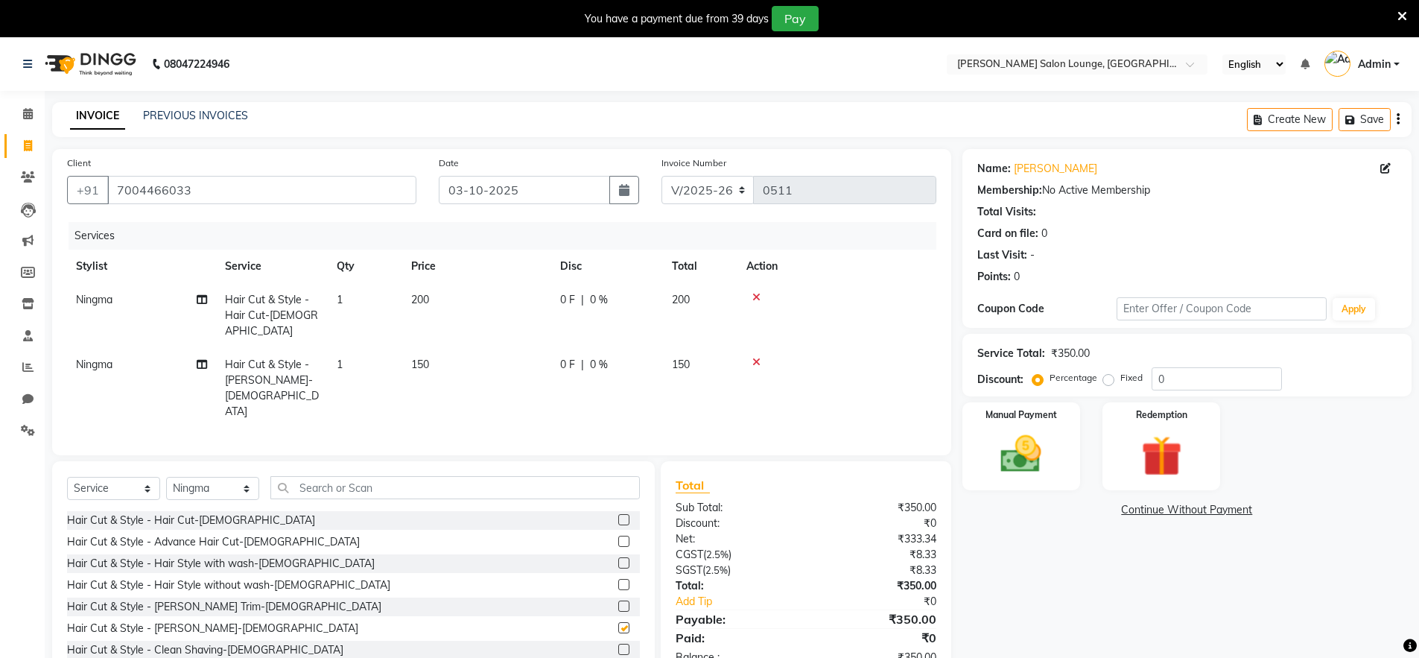
checkbox input "false"
click at [1155, 380] on input "0" at bounding box center [1217, 378] width 130 height 23
type input "30"
click at [1017, 440] on img at bounding box center [1021, 454] width 69 height 48
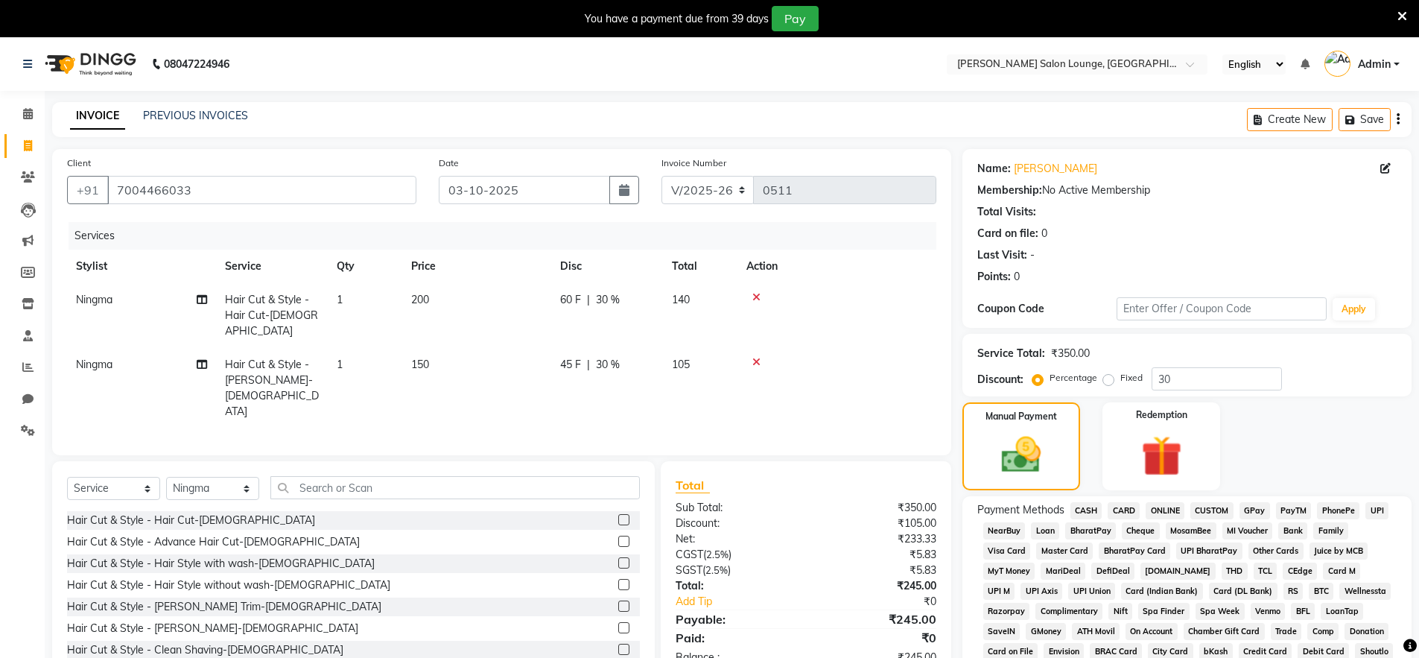
scroll to position [131, 0]
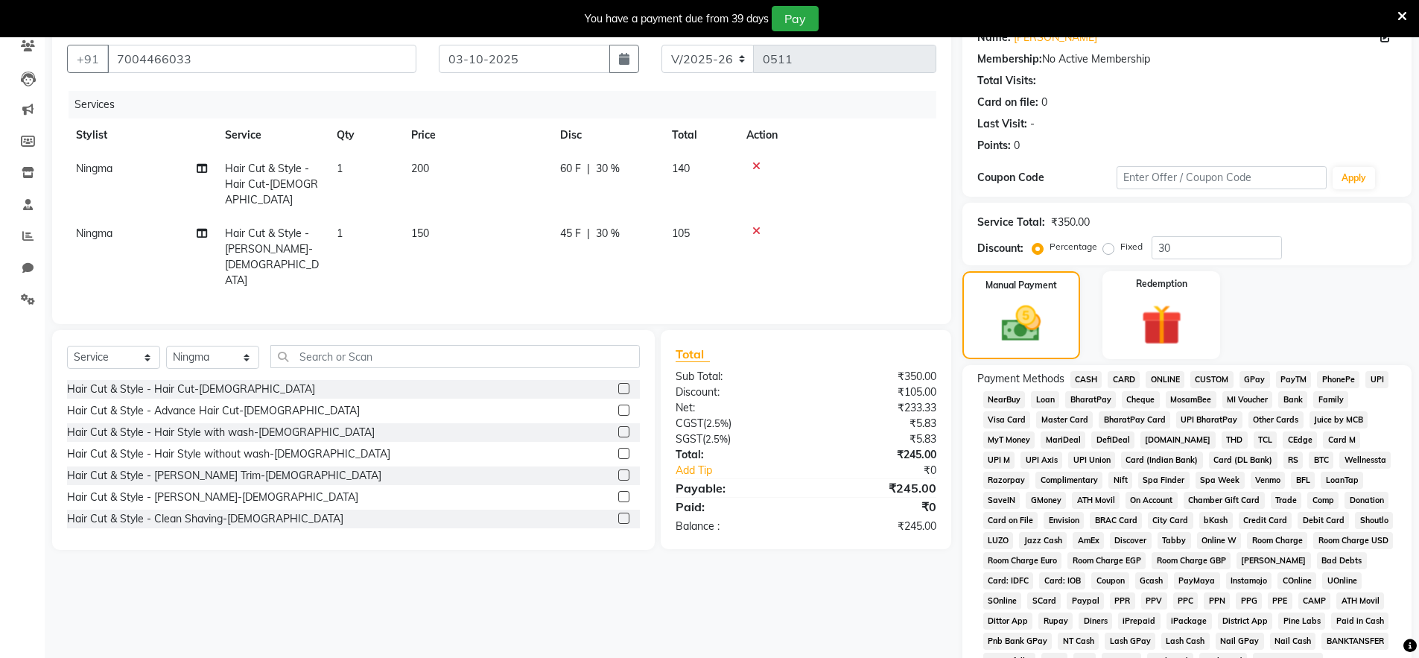
click at [1380, 383] on span "UPI" at bounding box center [1376, 379] width 23 height 17
click at [1080, 374] on span "CASH" at bounding box center [1086, 379] width 32 height 17
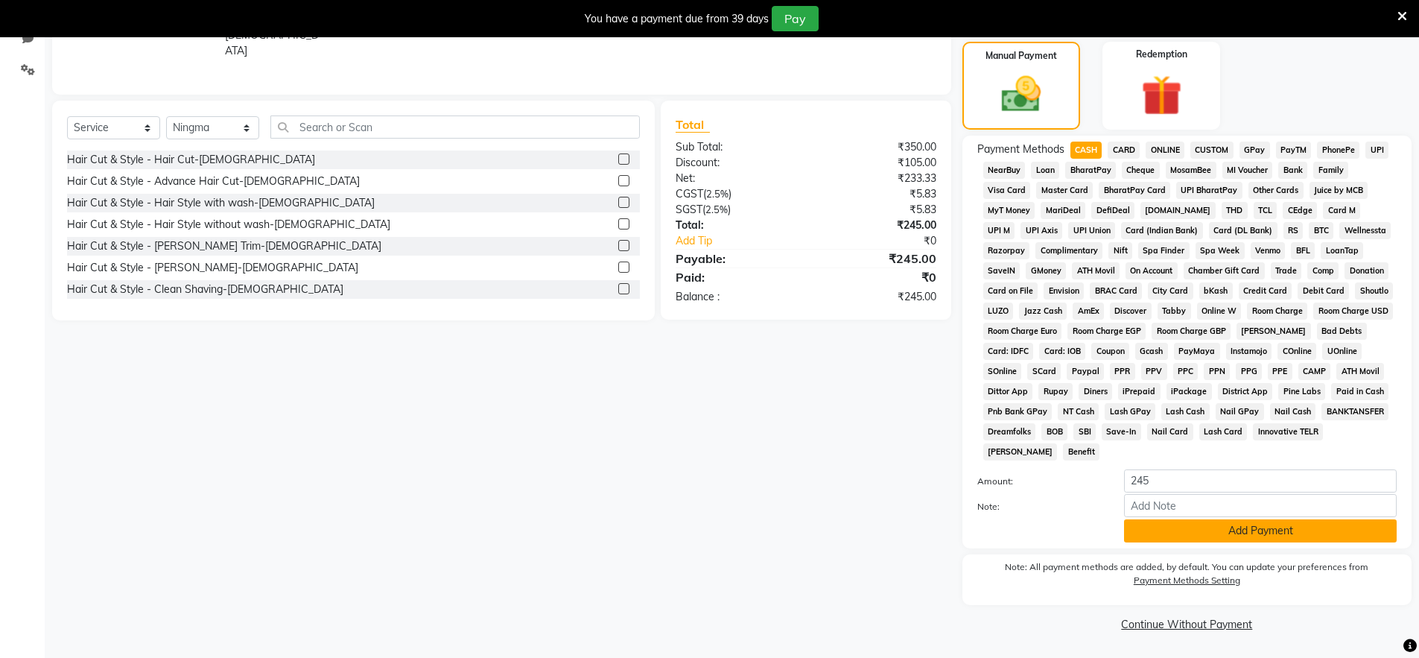
click at [1242, 542] on button "Add Payment" at bounding box center [1260, 530] width 273 height 23
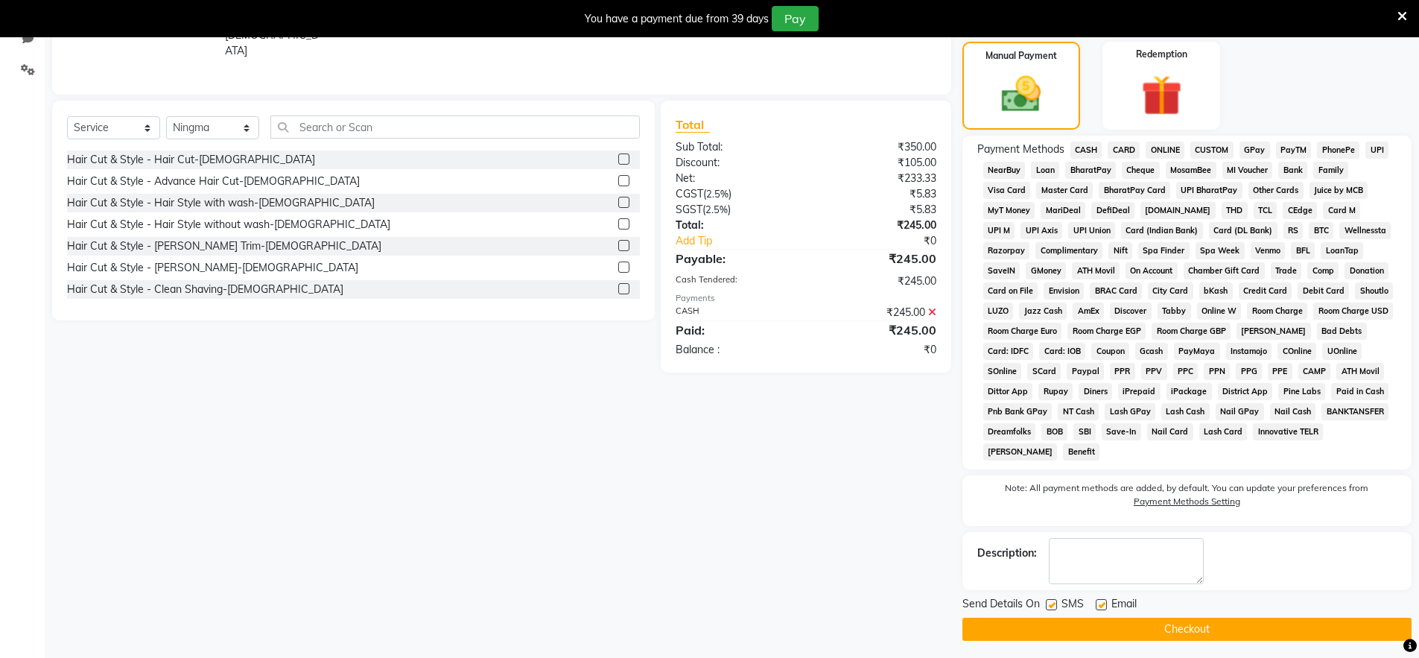
click at [1260, 625] on button "Checkout" at bounding box center [1186, 628] width 449 height 23
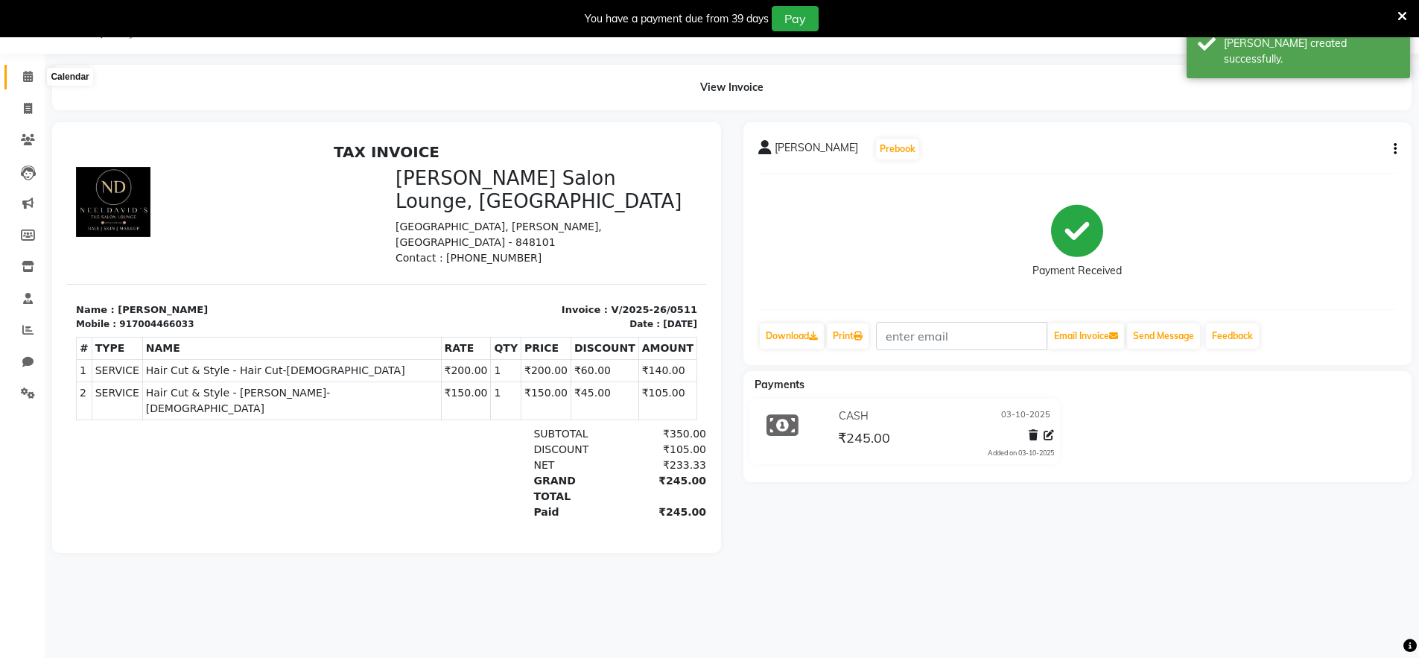
click at [34, 78] on span at bounding box center [28, 77] width 26 height 17
